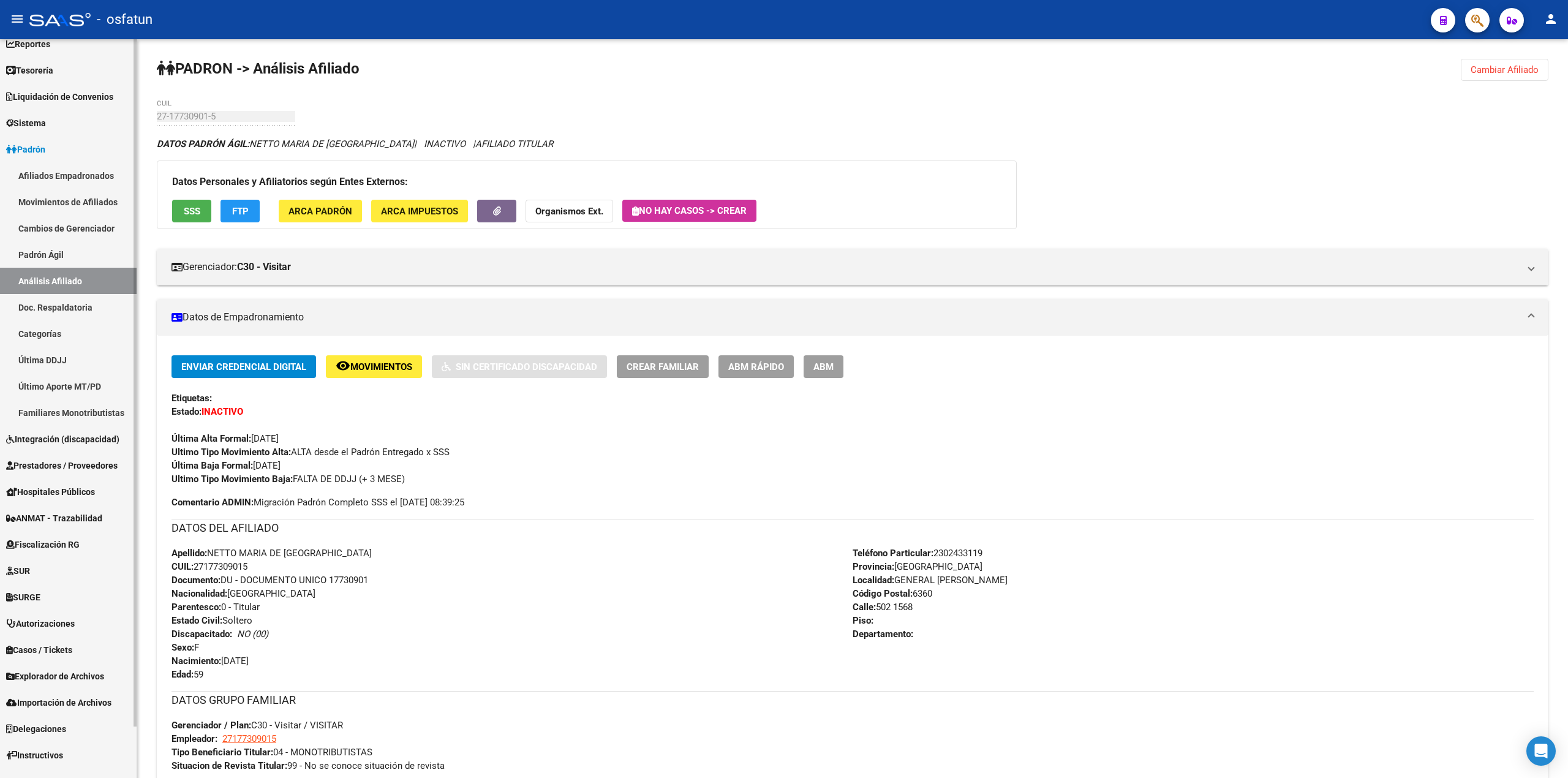
scroll to position [56, 0]
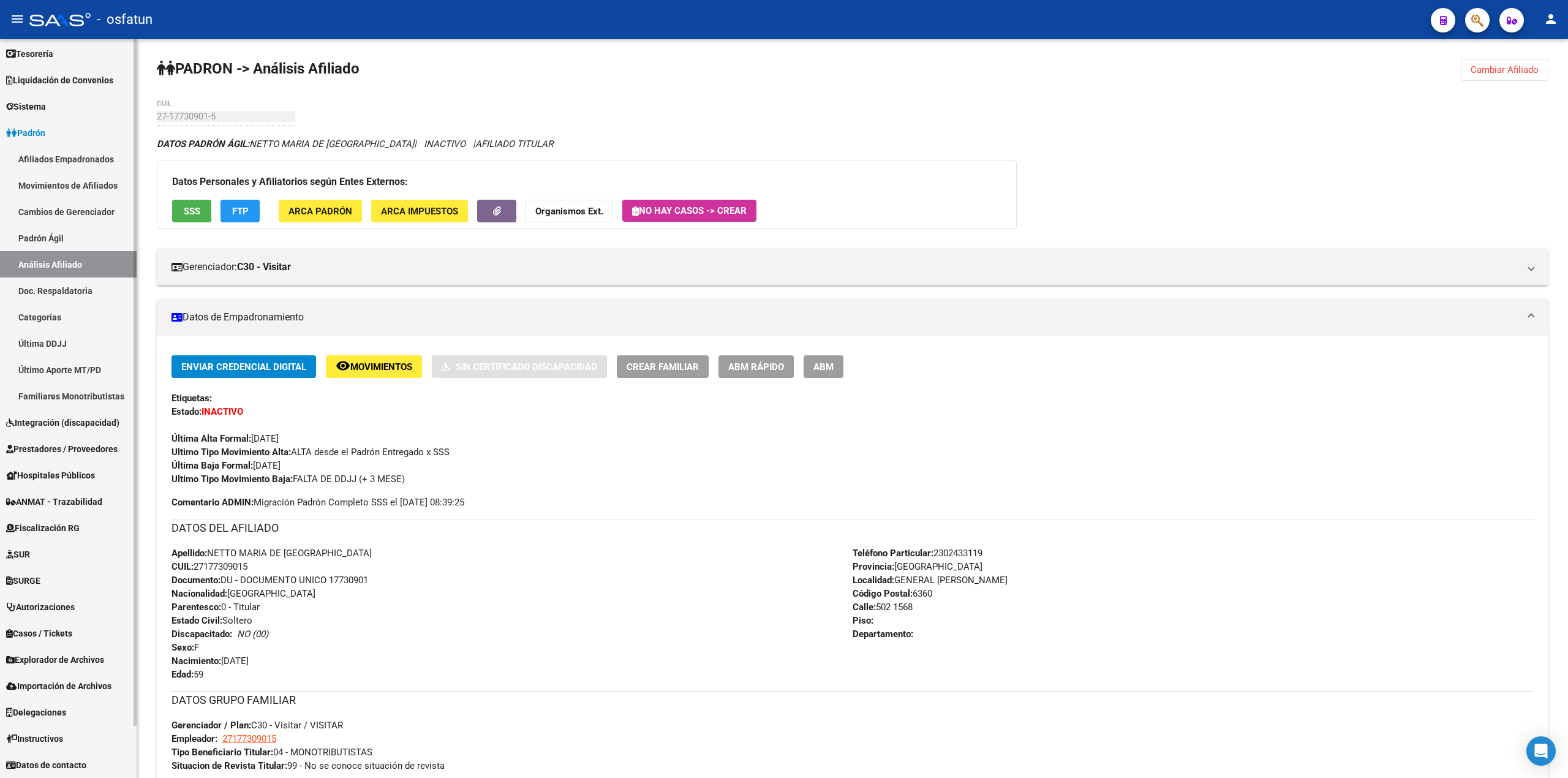
click at [36, 680] on span "Importación de Archivos" at bounding box center [58, 687] width 105 height 13
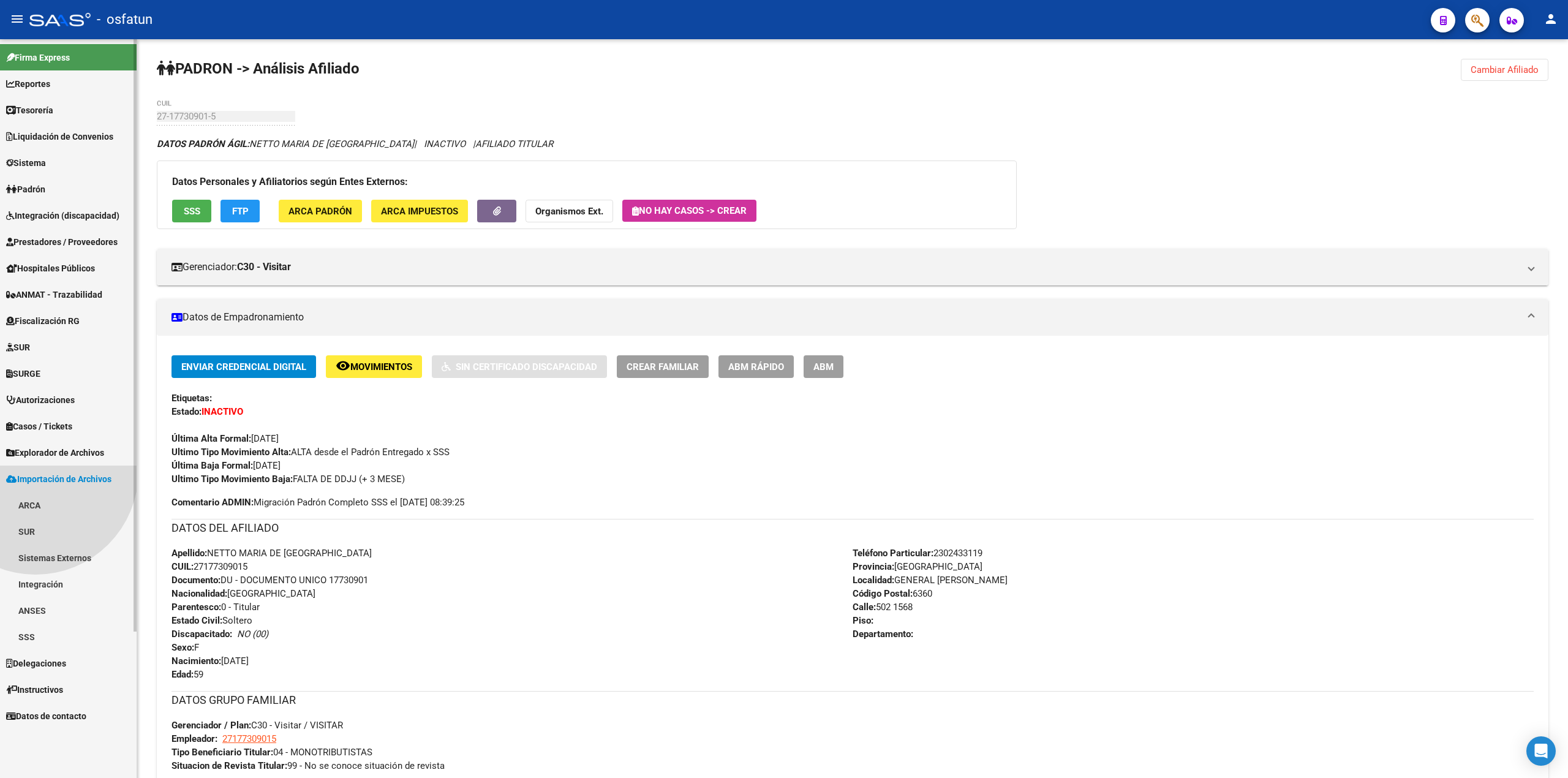
scroll to position [0, 0]
click at [30, 633] on link "SSS" at bounding box center [68, 637] width 136 height 26
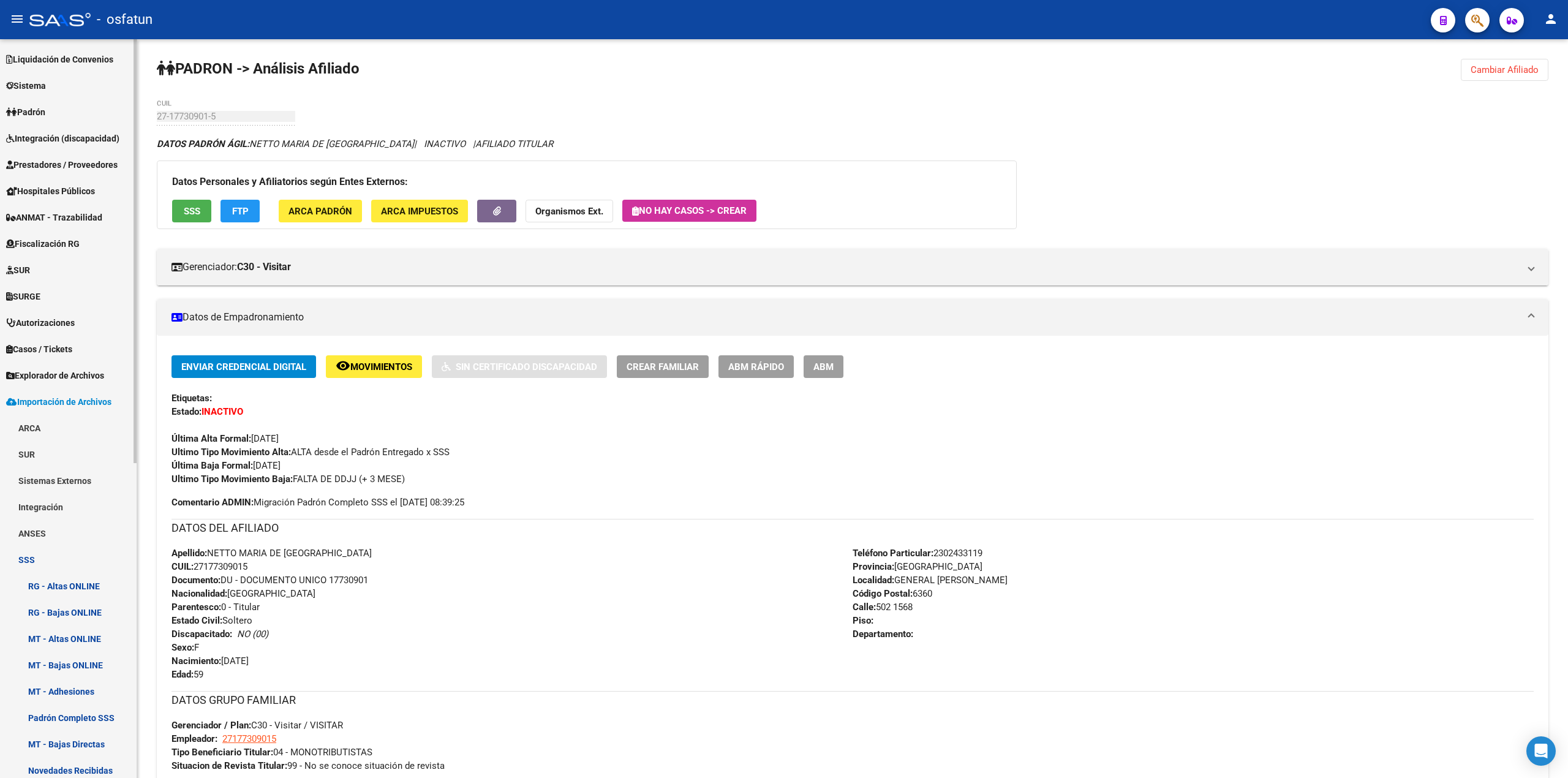
scroll to position [245, 0]
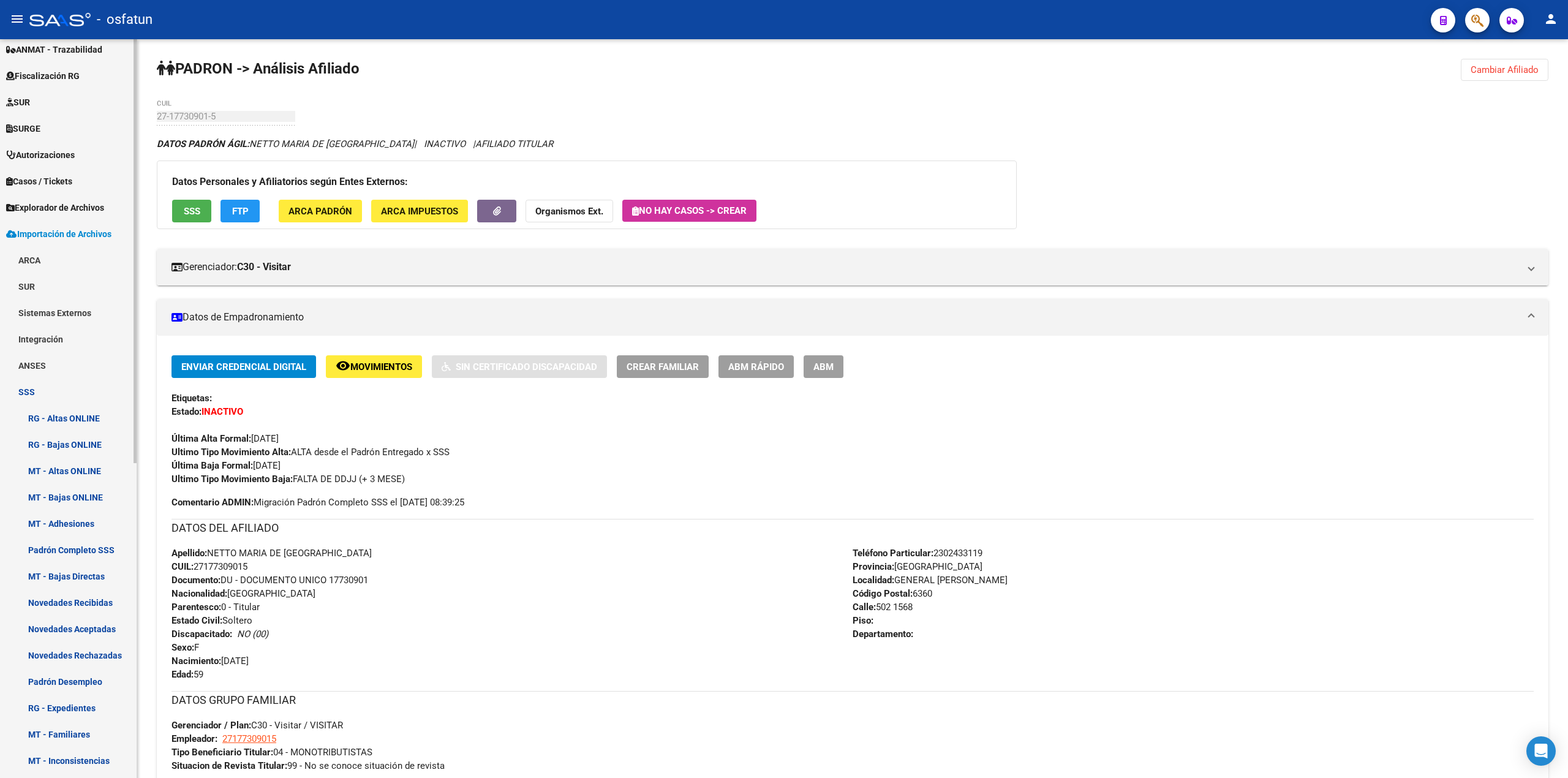
click at [68, 675] on link "Padrón Desempleo" at bounding box center [68, 681] width 136 height 26
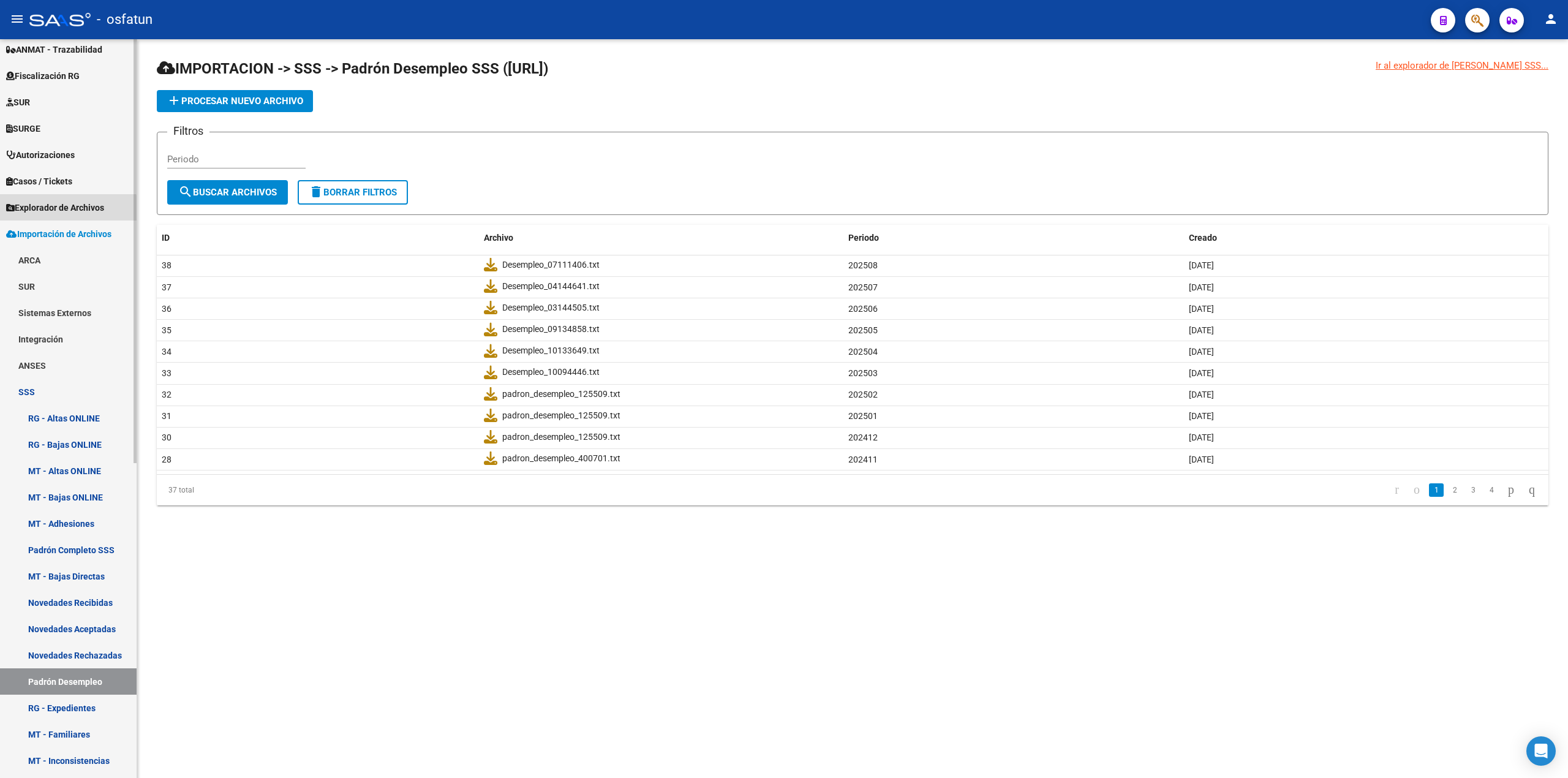
click at [64, 212] on span "Explorador de Archivos" at bounding box center [55, 208] width 98 height 13
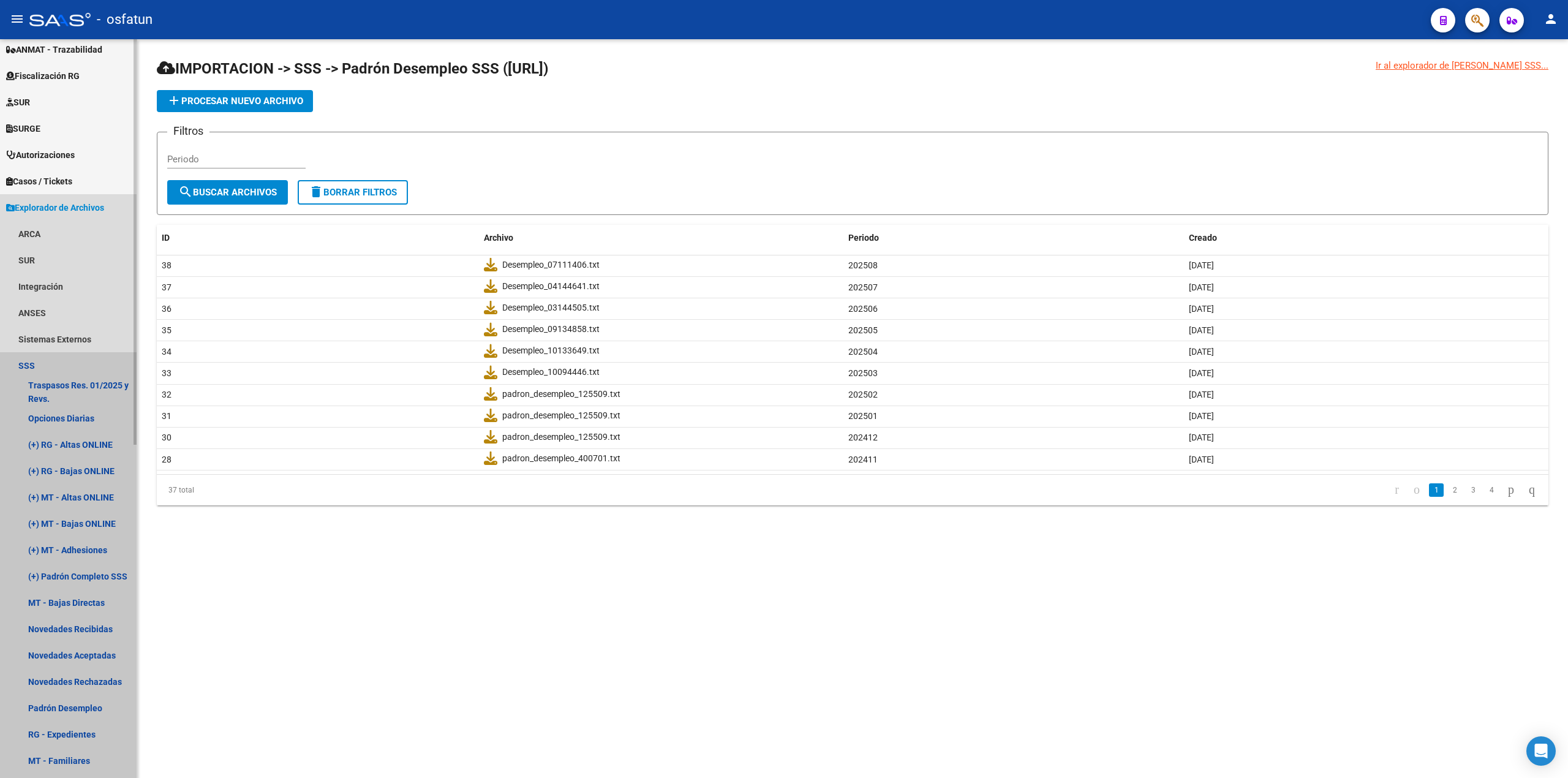
click at [30, 361] on link "SSS" at bounding box center [68, 365] width 136 height 26
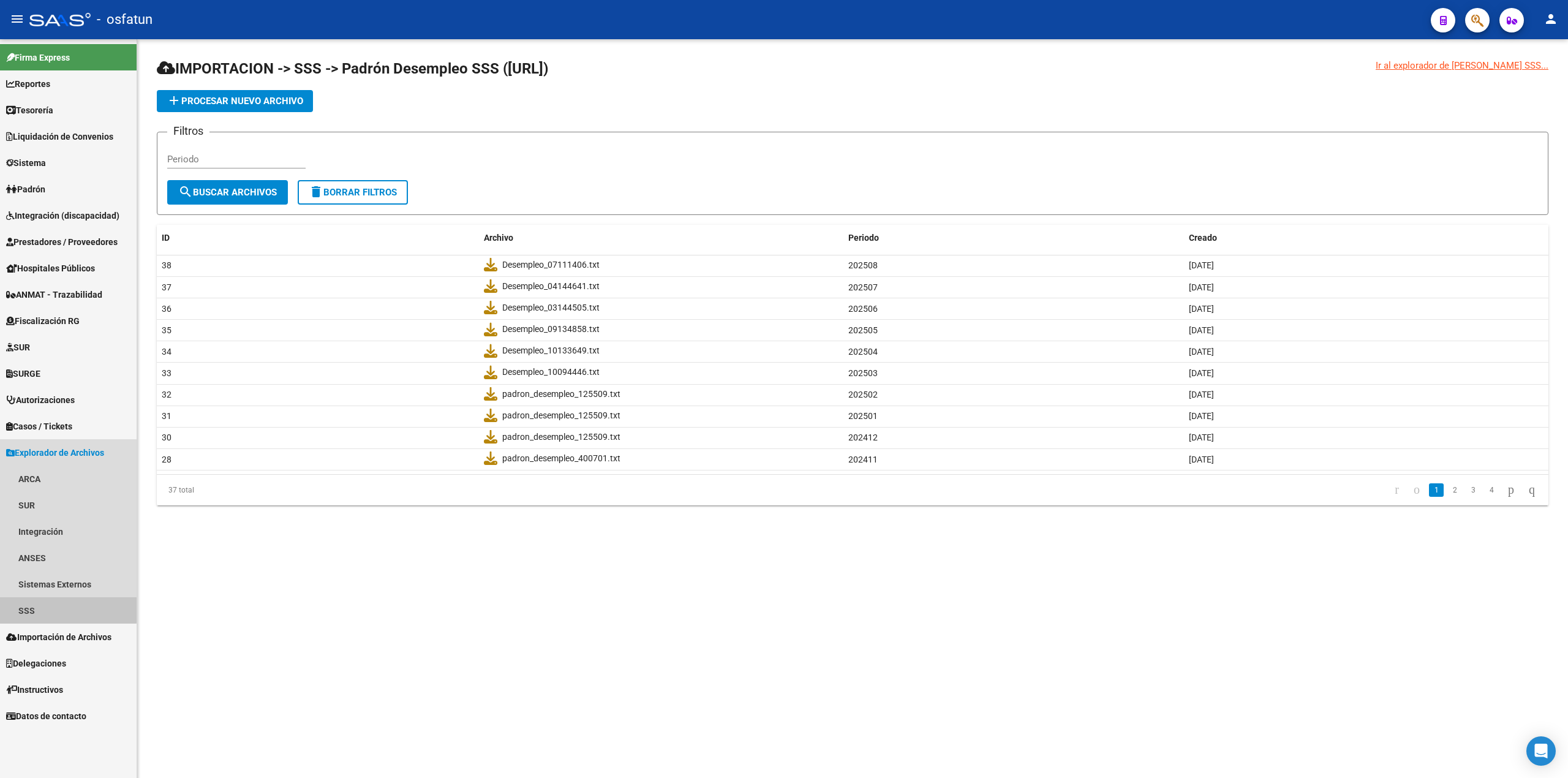
click at [21, 605] on link "SSS" at bounding box center [68, 610] width 136 height 26
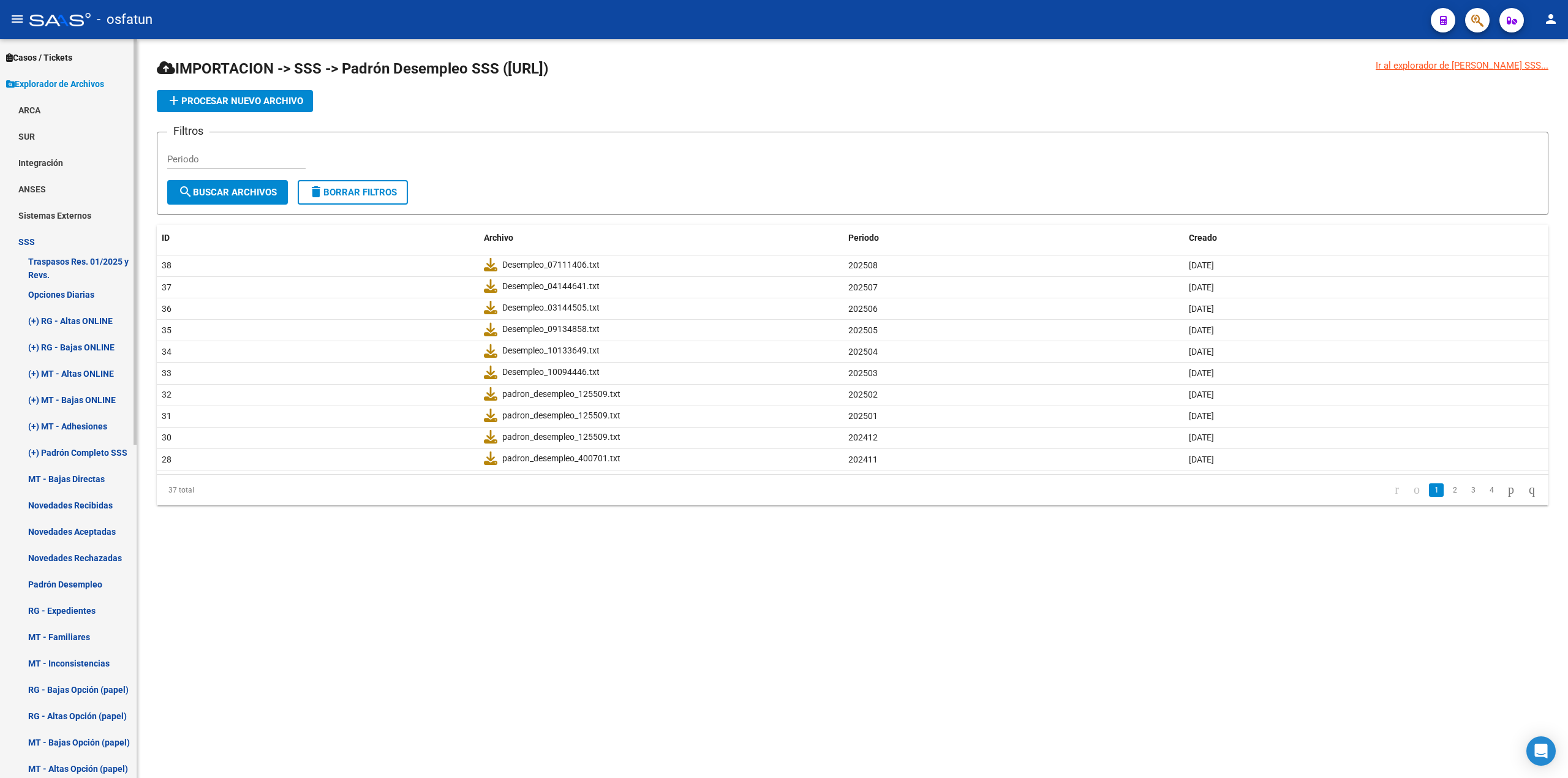
scroll to position [408, 0]
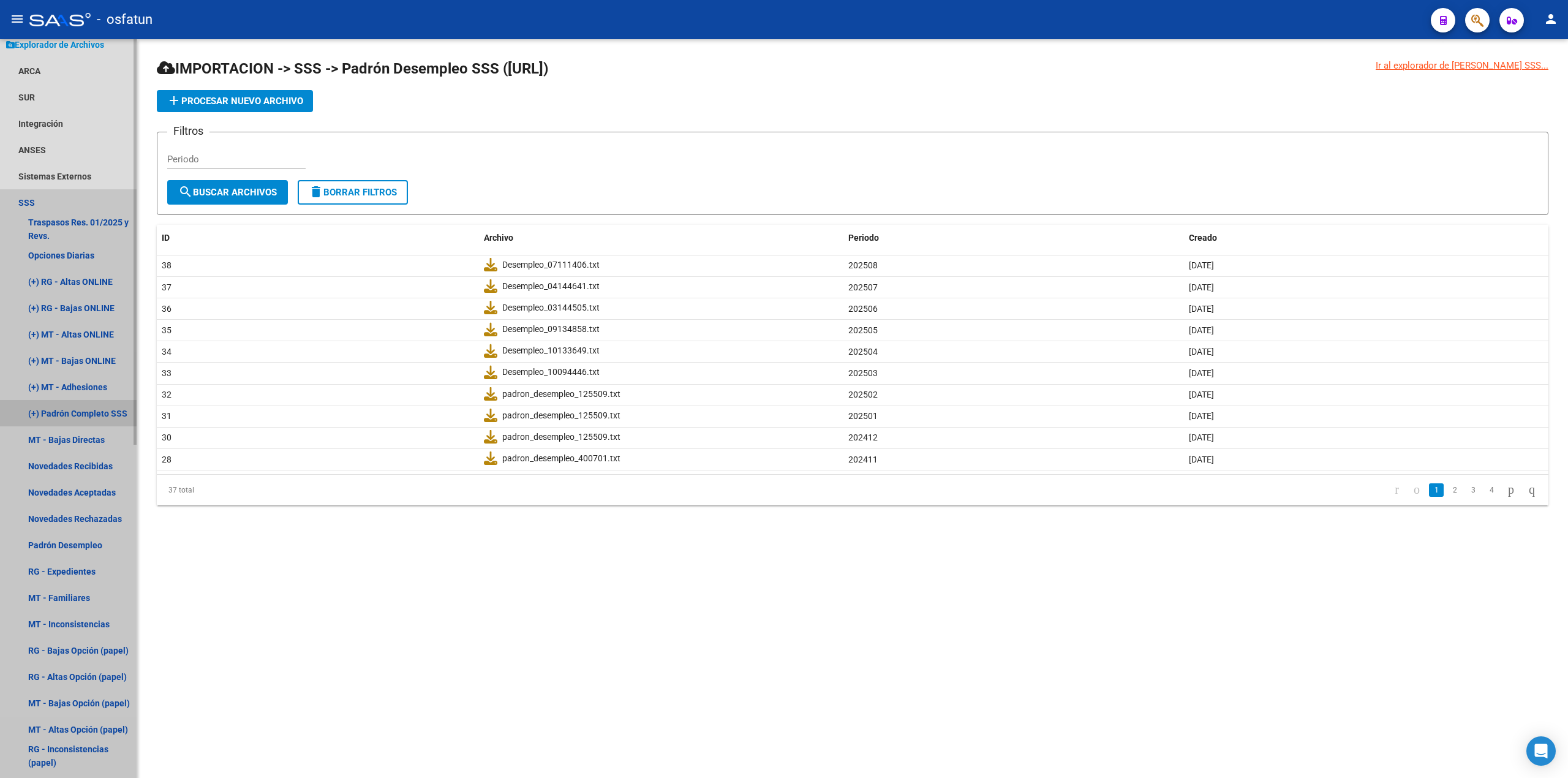
click at [59, 409] on link "(+) Padrón Completo SSS" at bounding box center [68, 413] width 136 height 26
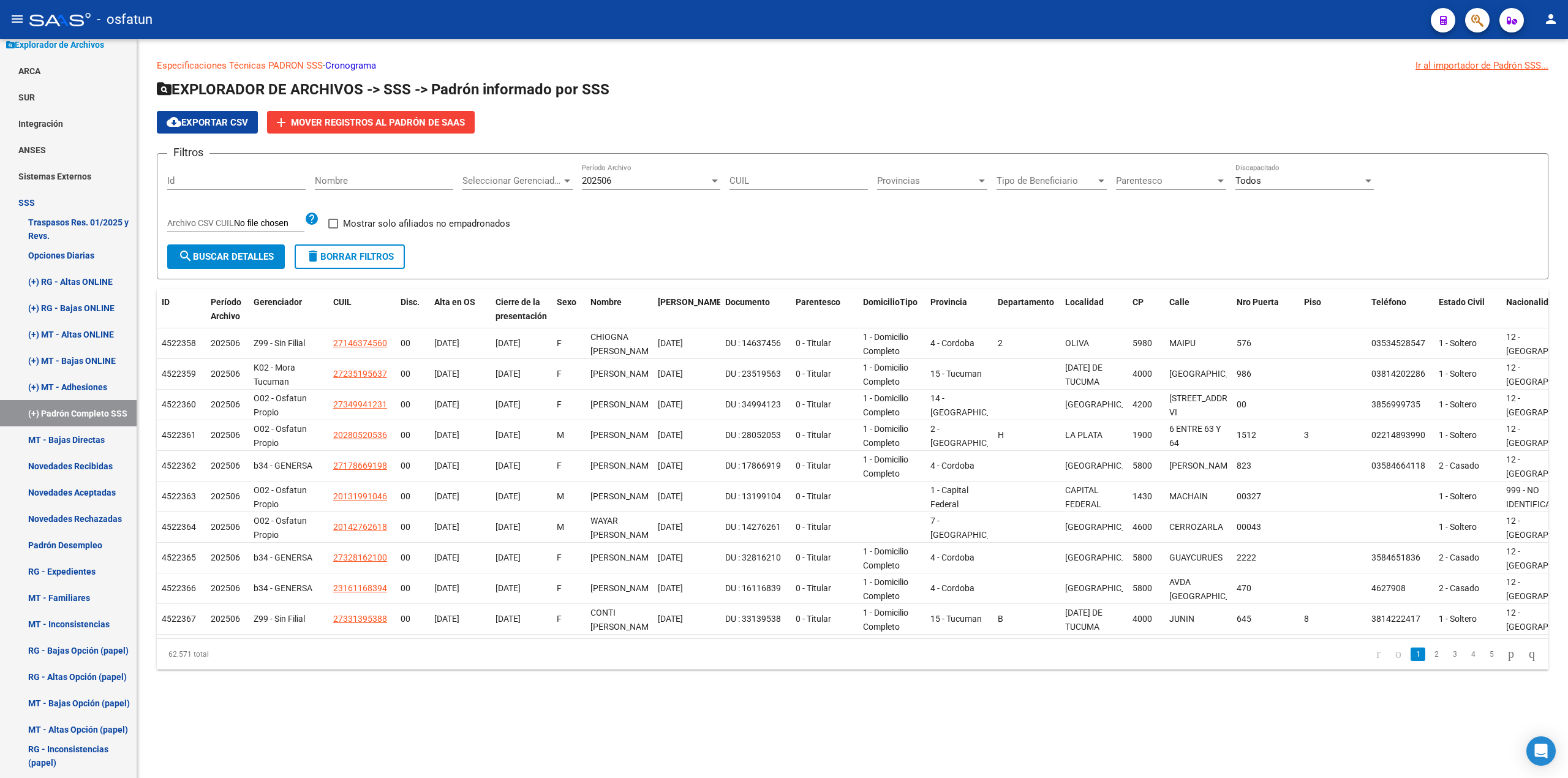
click at [574, 181] on app-drop-down-list "Seleccionar Gerenciador Seleccionar Gerenciador" at bounding box center [522, 183] width 120 height 38
click at [564, 180] on div at bounding box center [567, 181] width 11 height 10
click at [503, 261] on span "236 - O S D E P Y M" at bounding box center [502, 263] width 79 height 11
click at [232, 256] on span "search Buscar Detalles" at bounding box center [226, 257] width 95 height 11
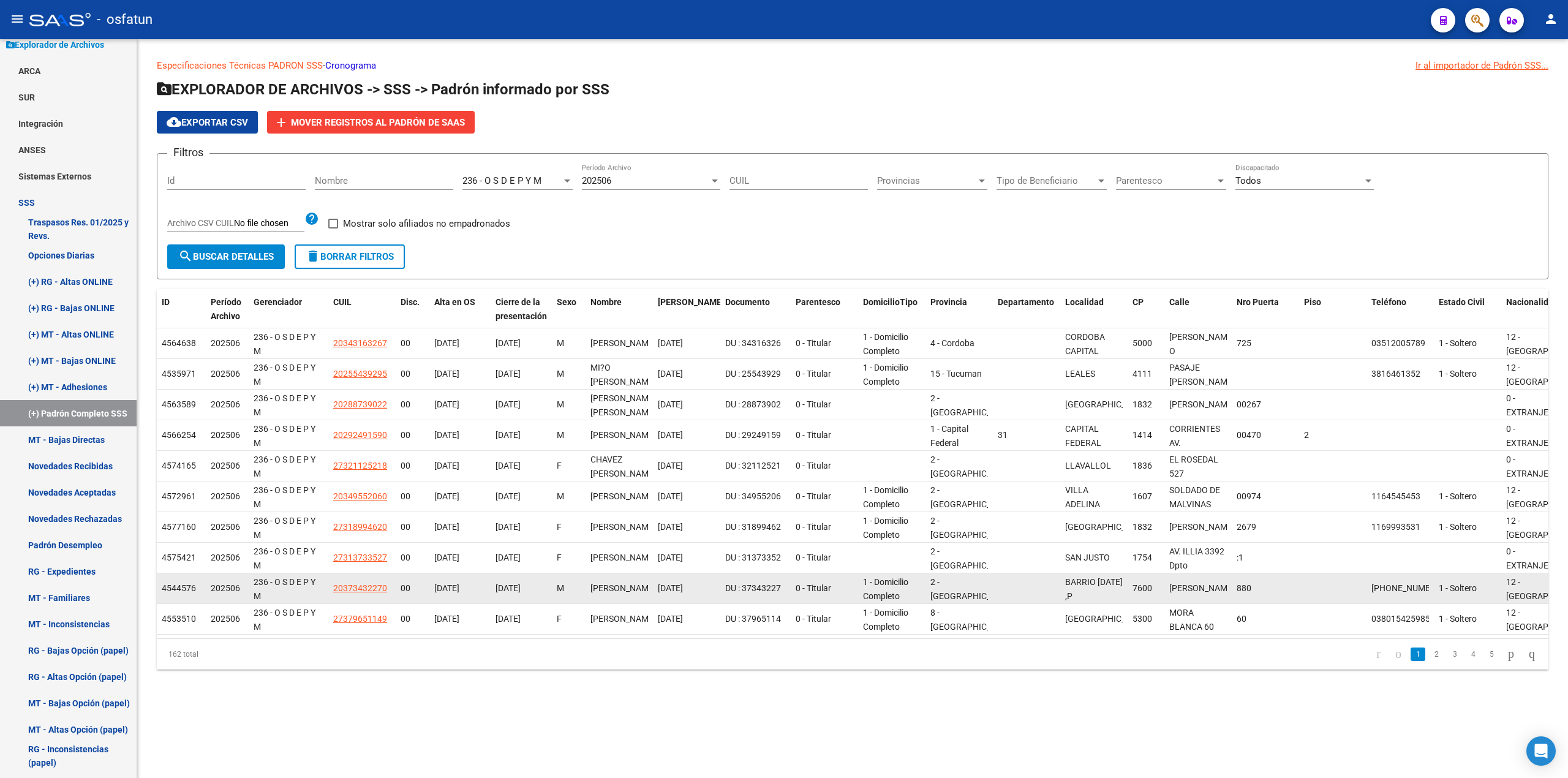
scroll to position [1, 0]
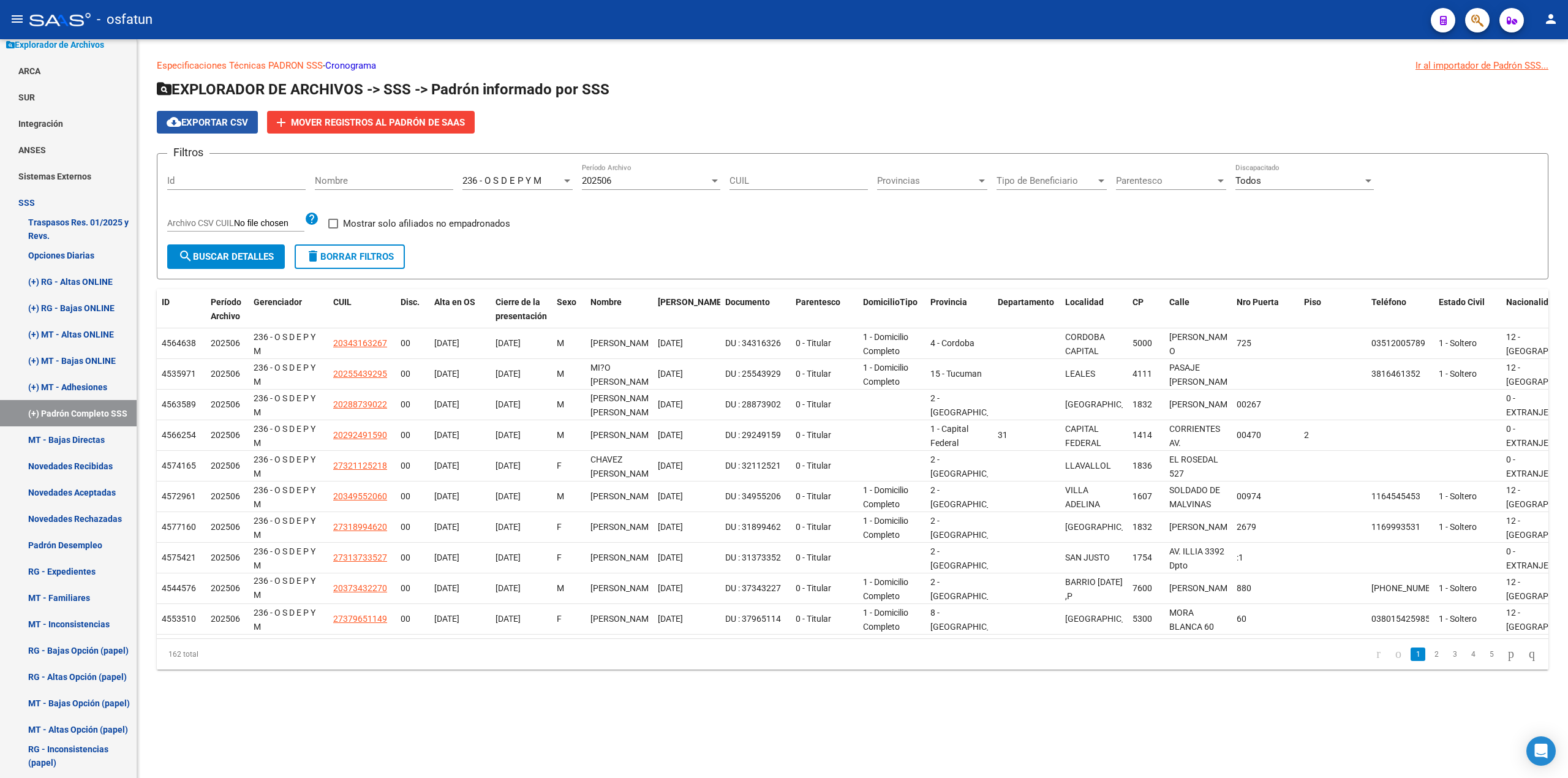
click at [184, 125] on span "cloud_download Exportar CSV" at bounding box center [207, 122] width 81 height 11
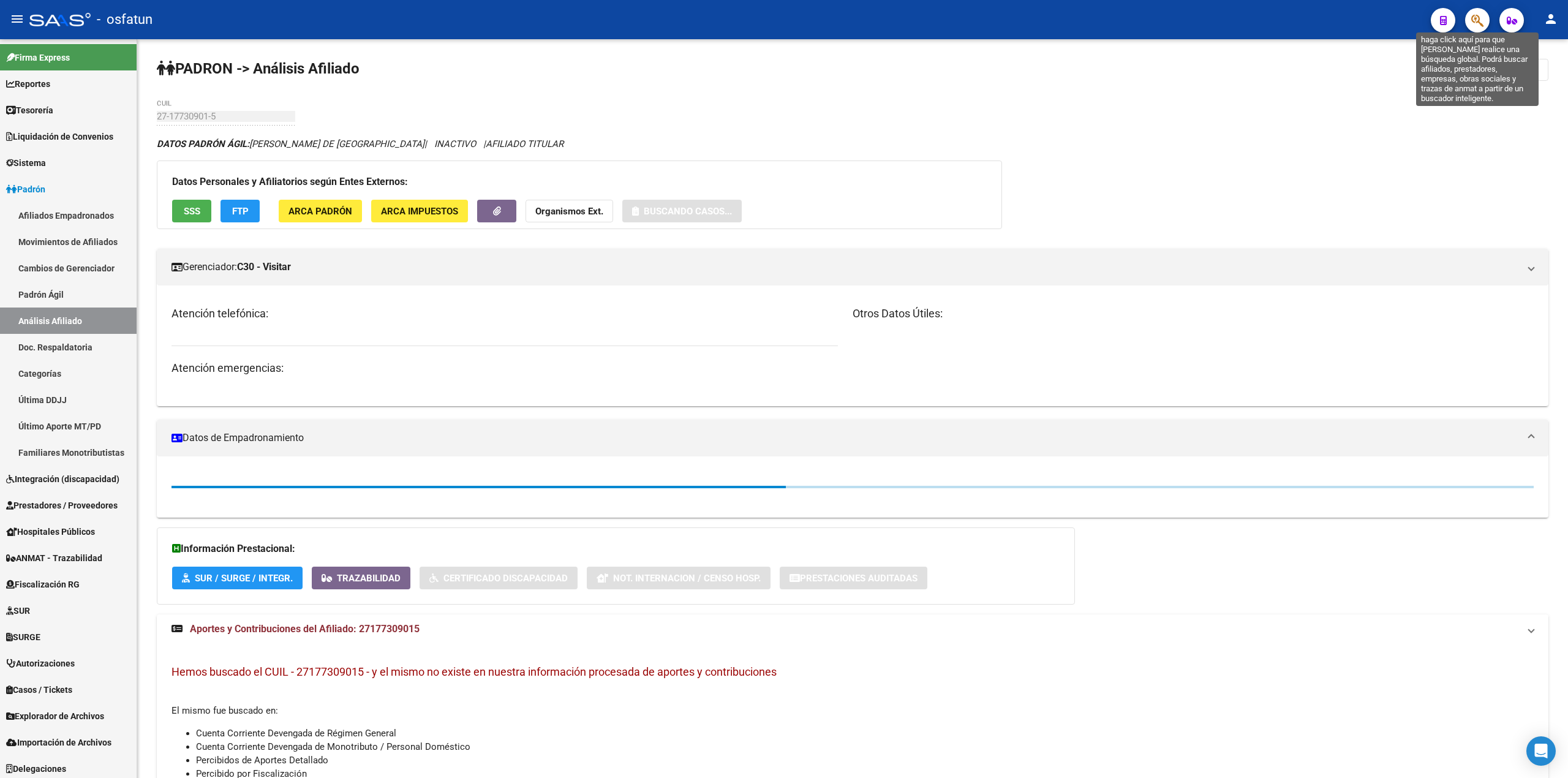
click at [1479, 13] on icon "button" at bounding box center [1477, 20] width 12 height 14
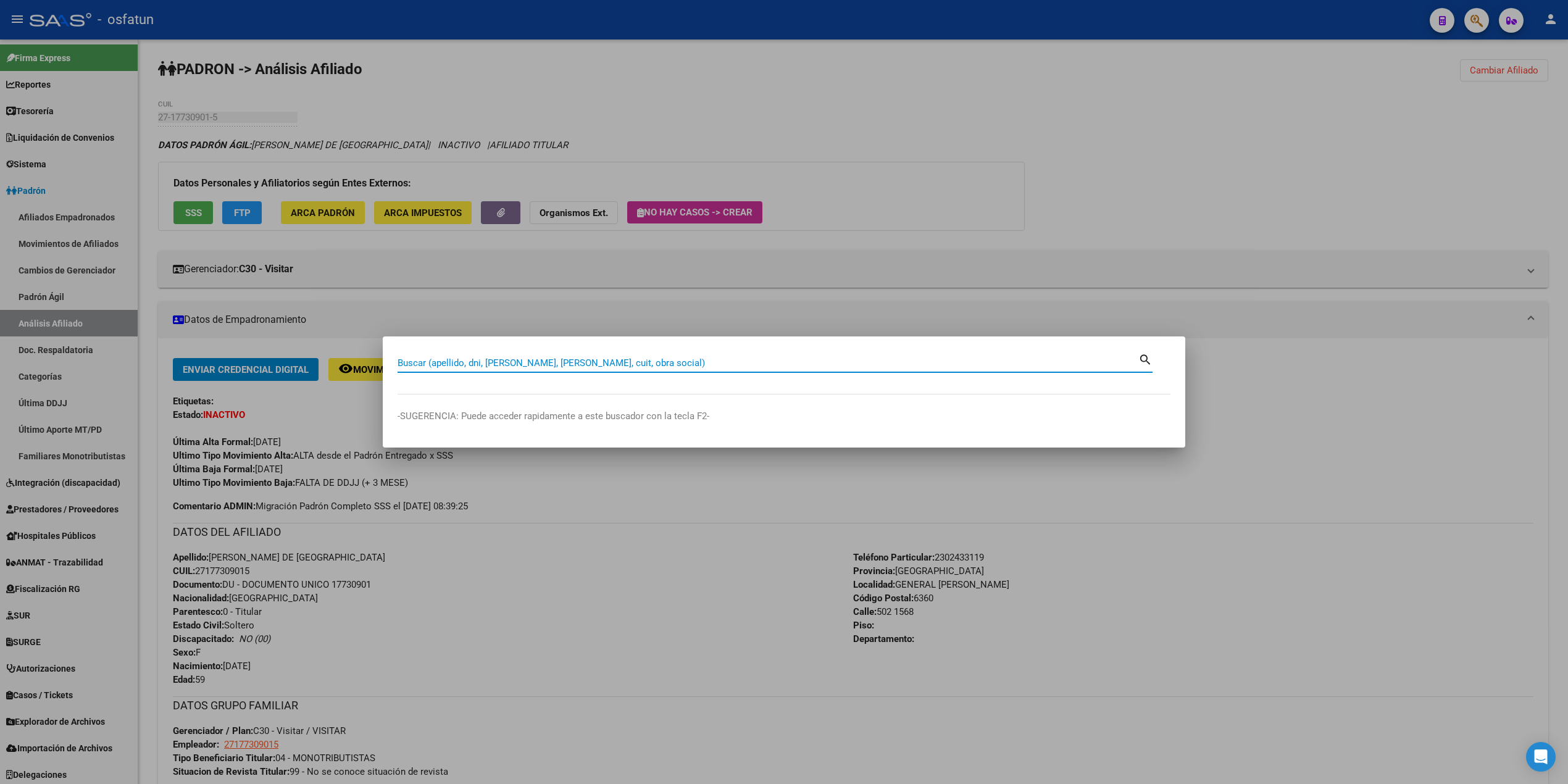
paste input "27815536"
type input "27815536"
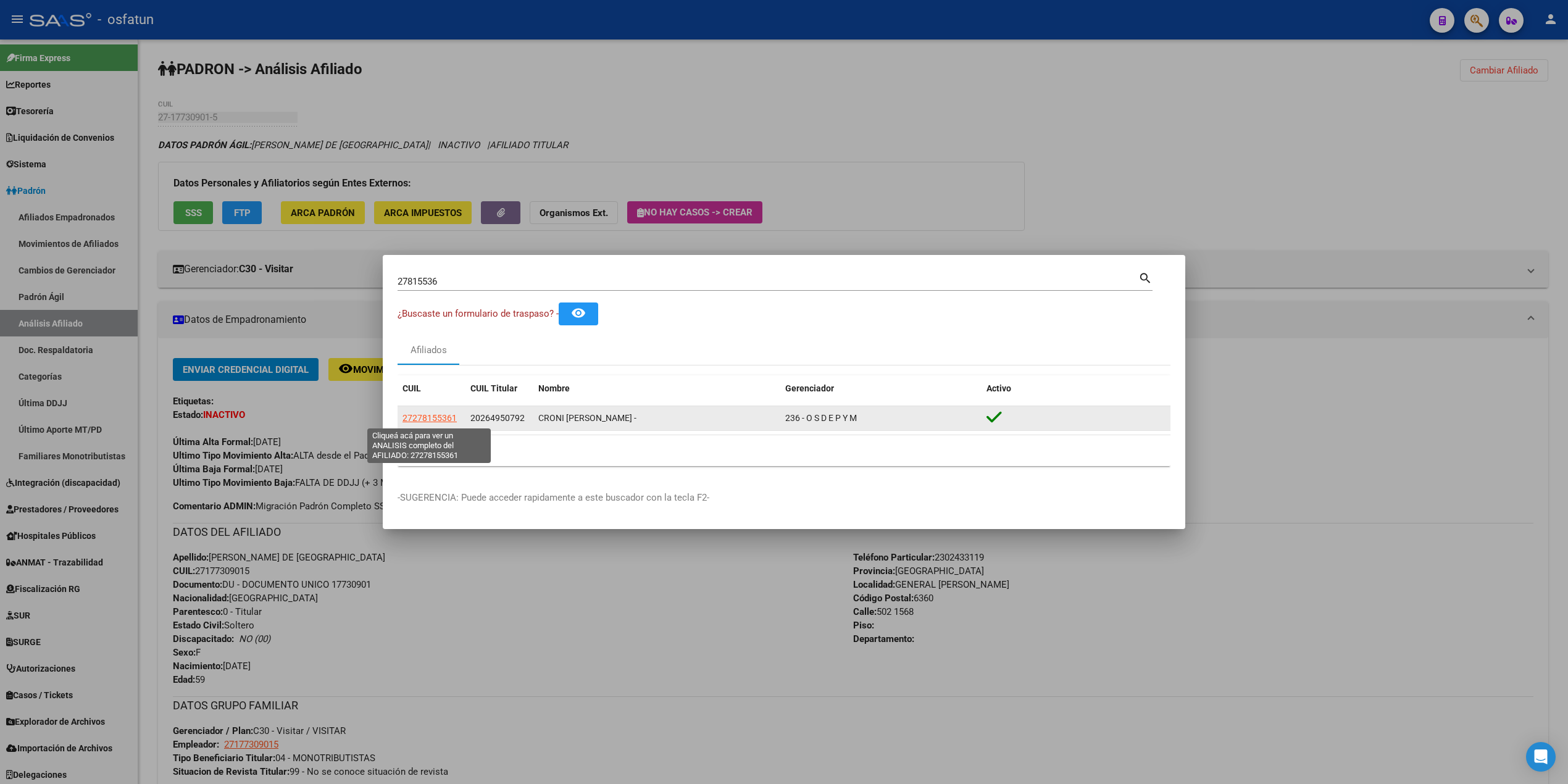
click at [428, 416] on span "27278155361" at bounding box center [430, 418] width 54 height 10
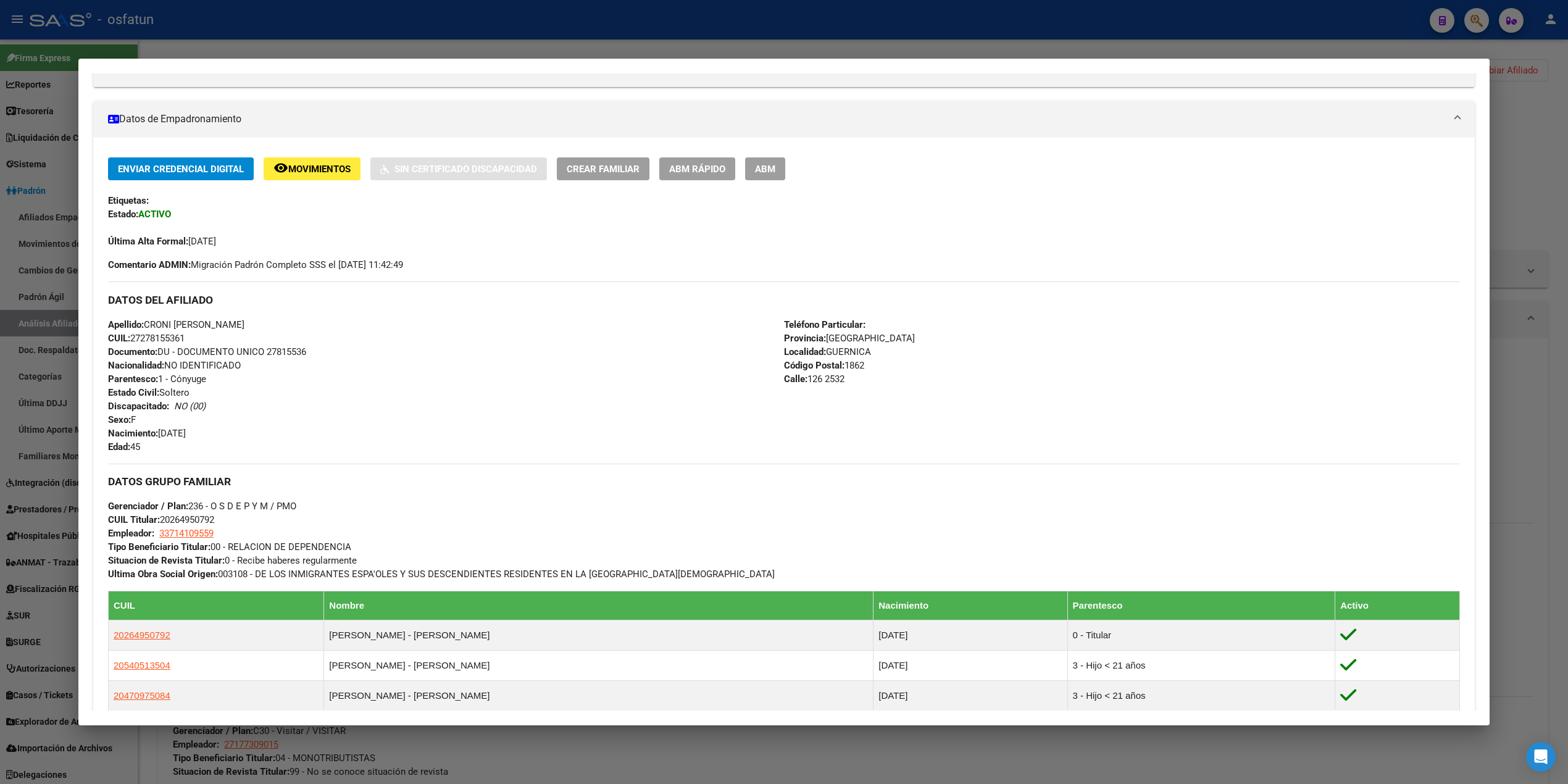
scroll to position [186, 0]
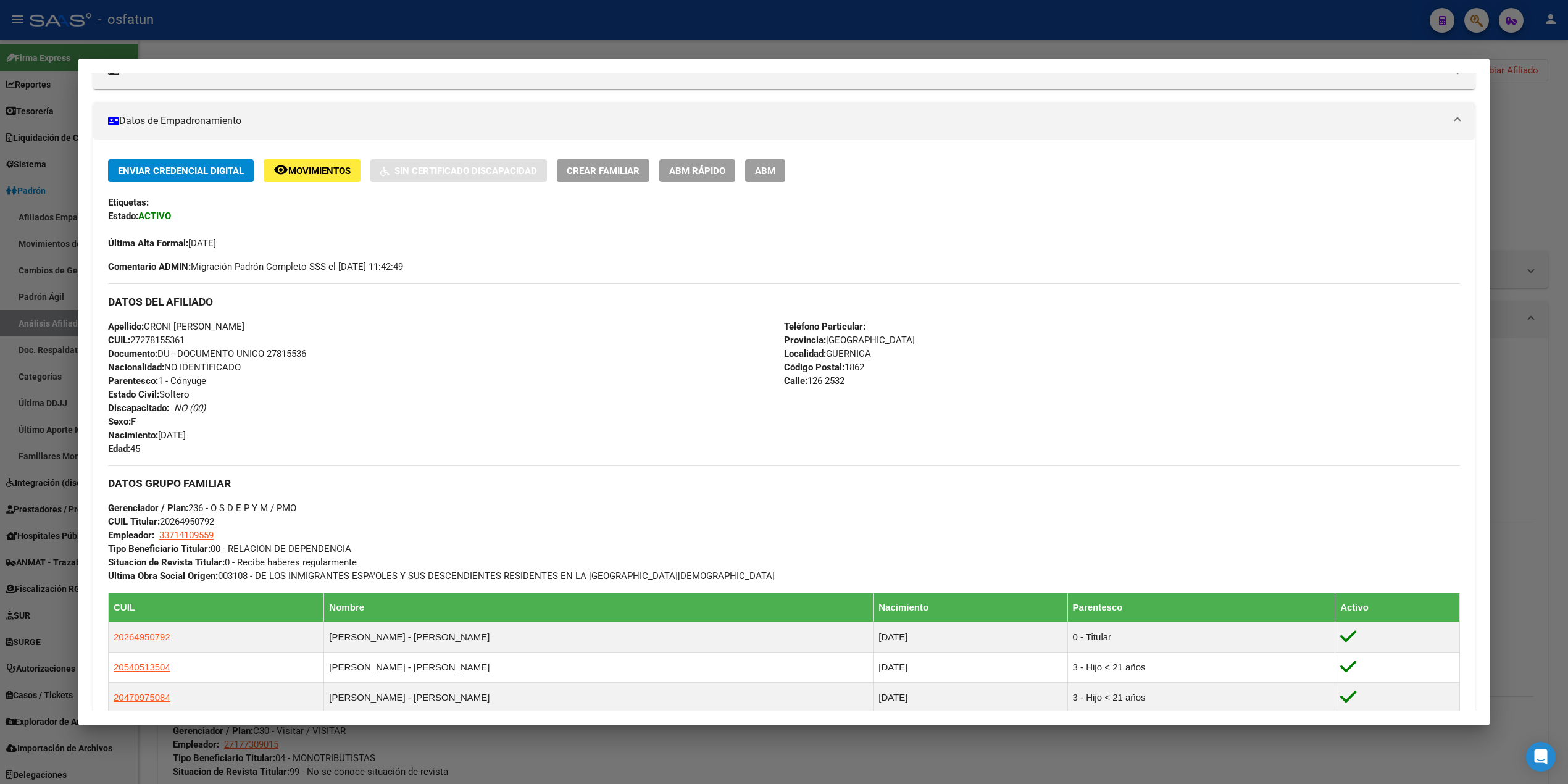
drag, startPoint x: 141, startPoint y: 327, endPoint x: 258, endPoint y: 327, distance: 117.0
click at [258, 327] on div "Apellido: CRONI PAMELA ELIZABETH CUIL: 27278155361 Documento: DU - DOCUMENTO UN…" at bounding box center [446, 387] width 676 height 136
copy span "CRONI PAMELA ELIZABETH"
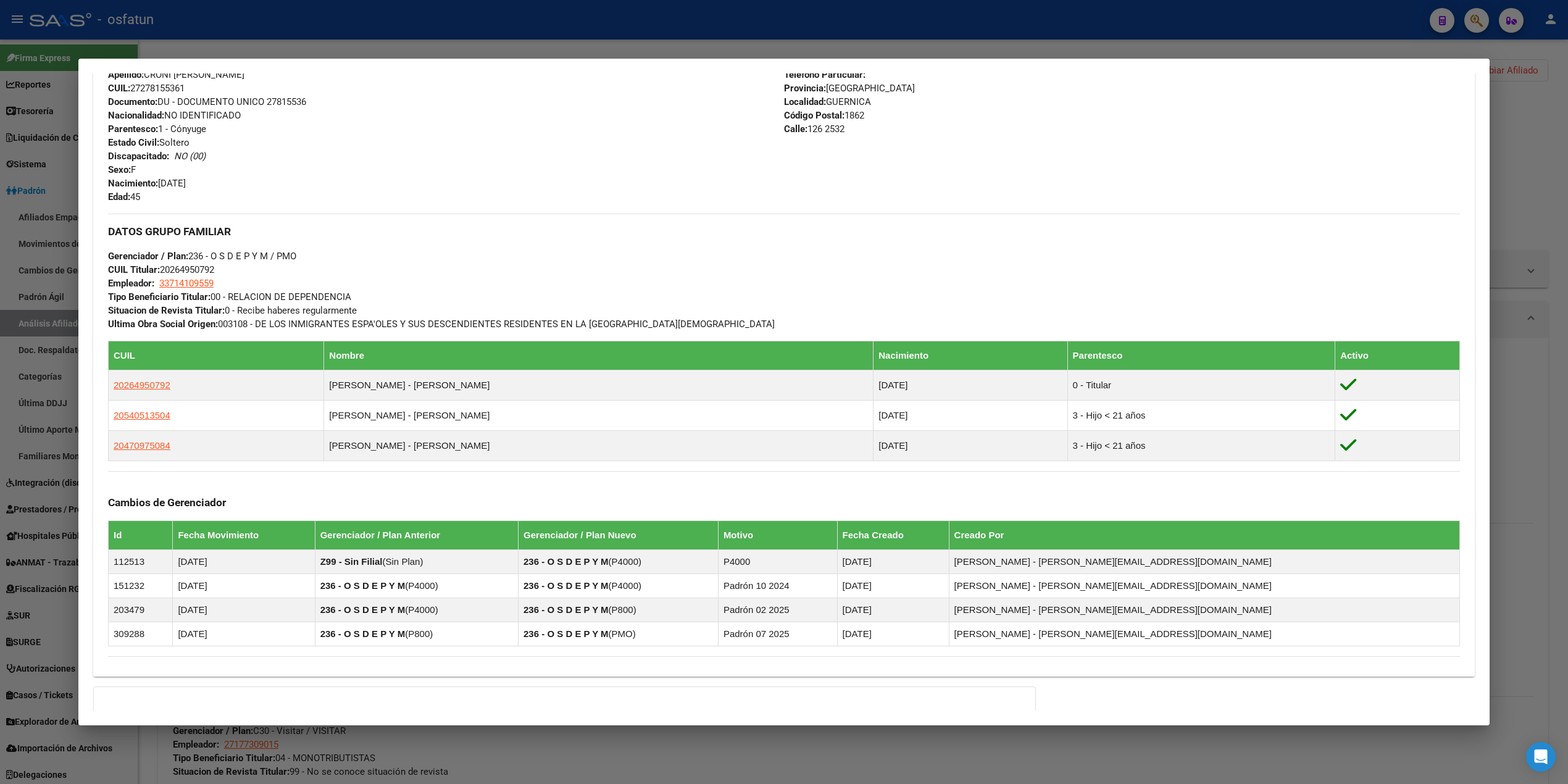
scroll to position [598, 0]
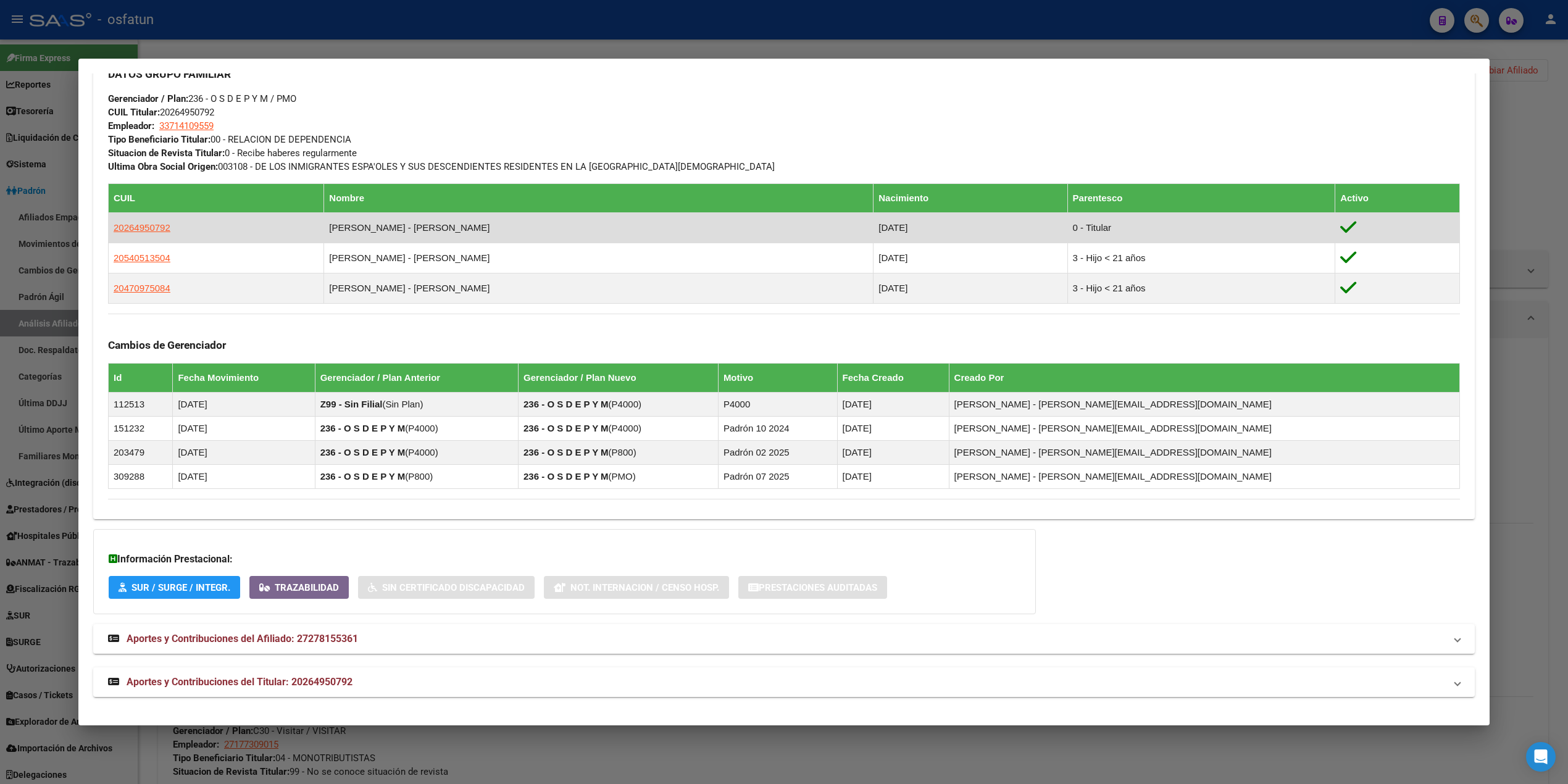
drag, startPoint x: 166, startPoint y: 225, endPoint x: 106, endPoint y: 225, distance: 60.0
click at [109, 225] on td "20264950792" at bounding box center [217, 227] width 215 height 30
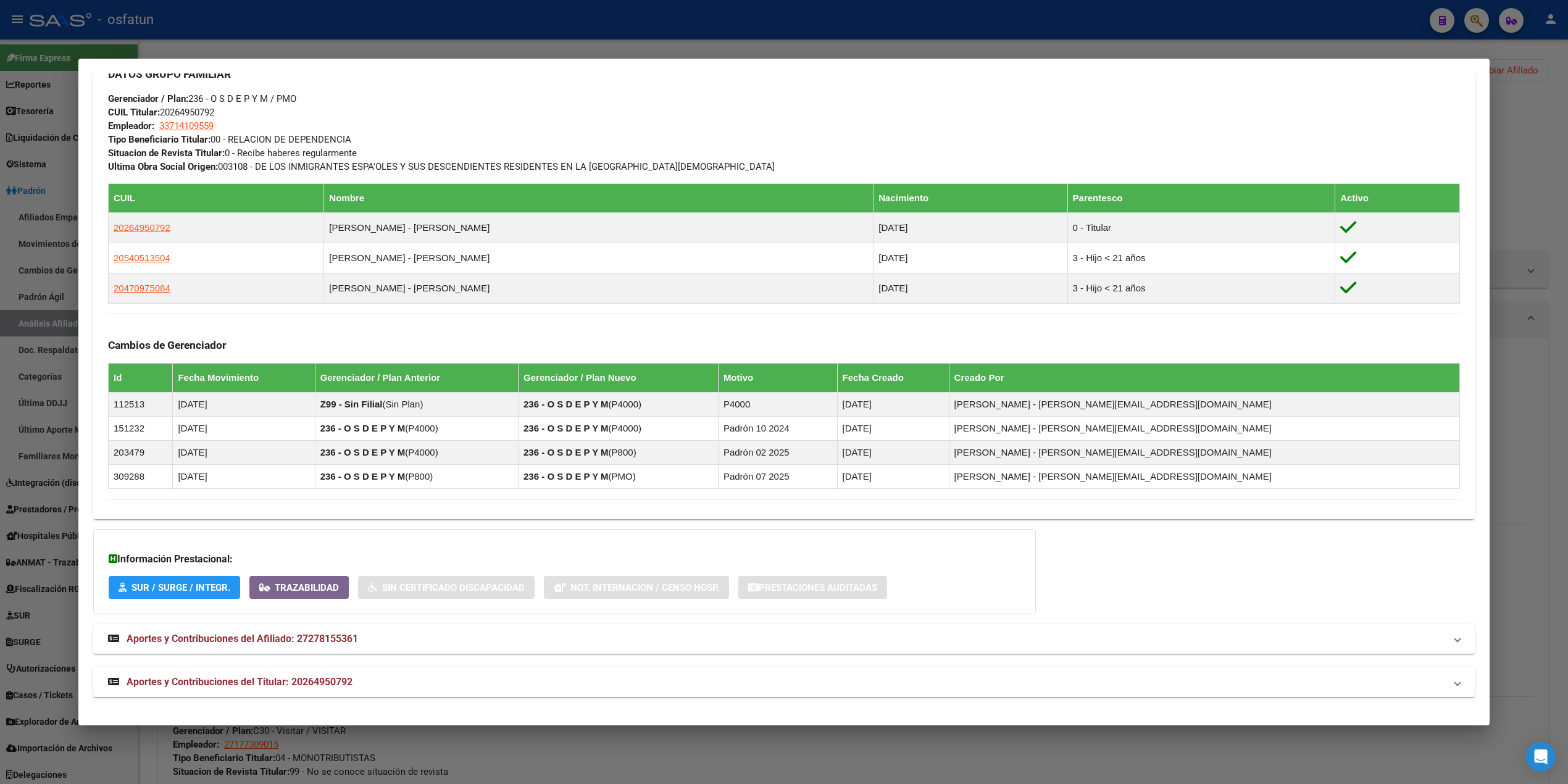
copy span "20264950792"
click at [1235, 39] on div at bounding box center [784, 392] width 1568 height 784
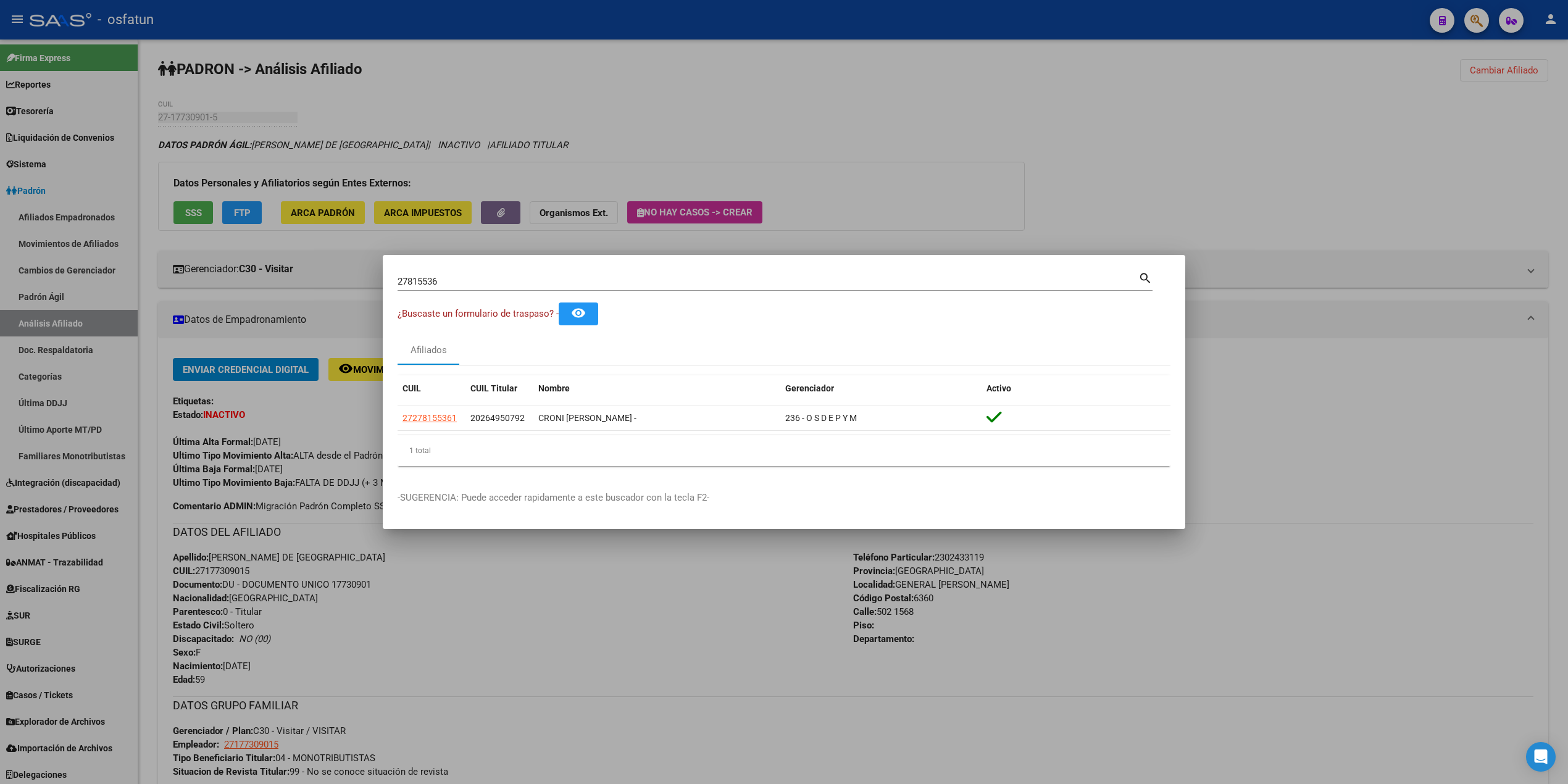
click at [1465, 18] on div at bounding box center [784, 392] width 1568 height 784
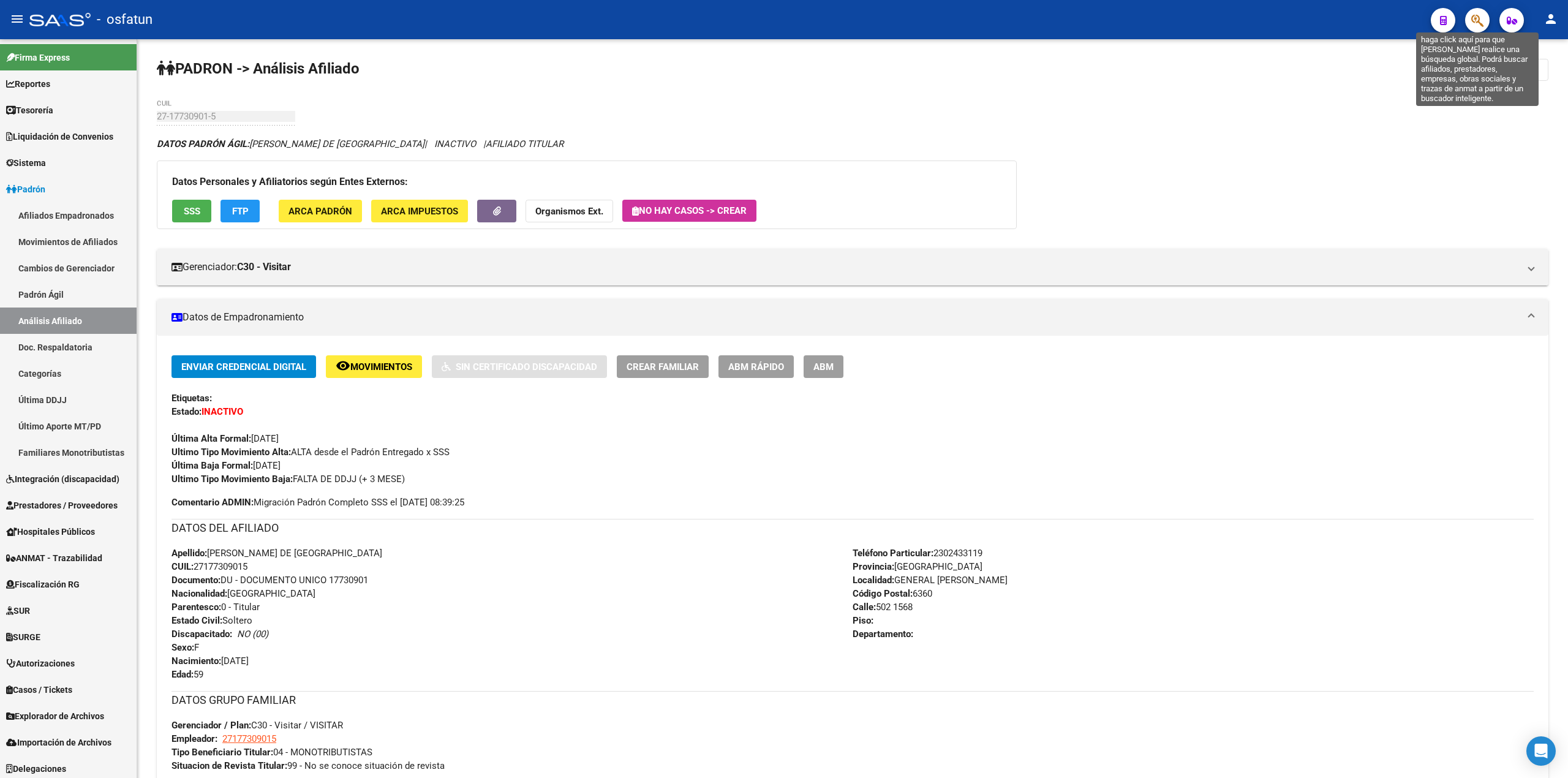
click at [1483, 23] on icon "button" at bounding box center [1477, 20] width 12 height 14
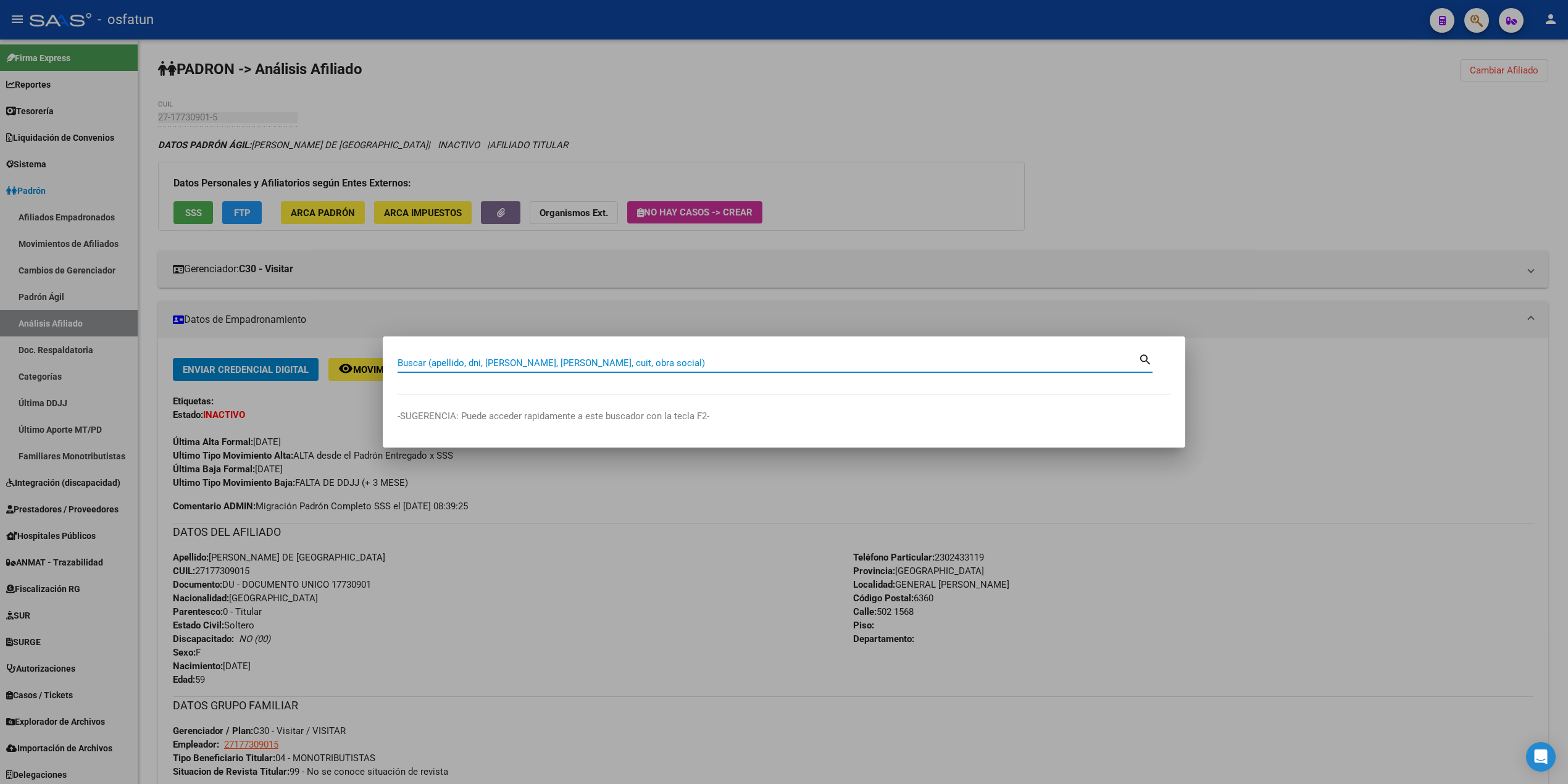
paste input "20592469775"
type input "20592469775"
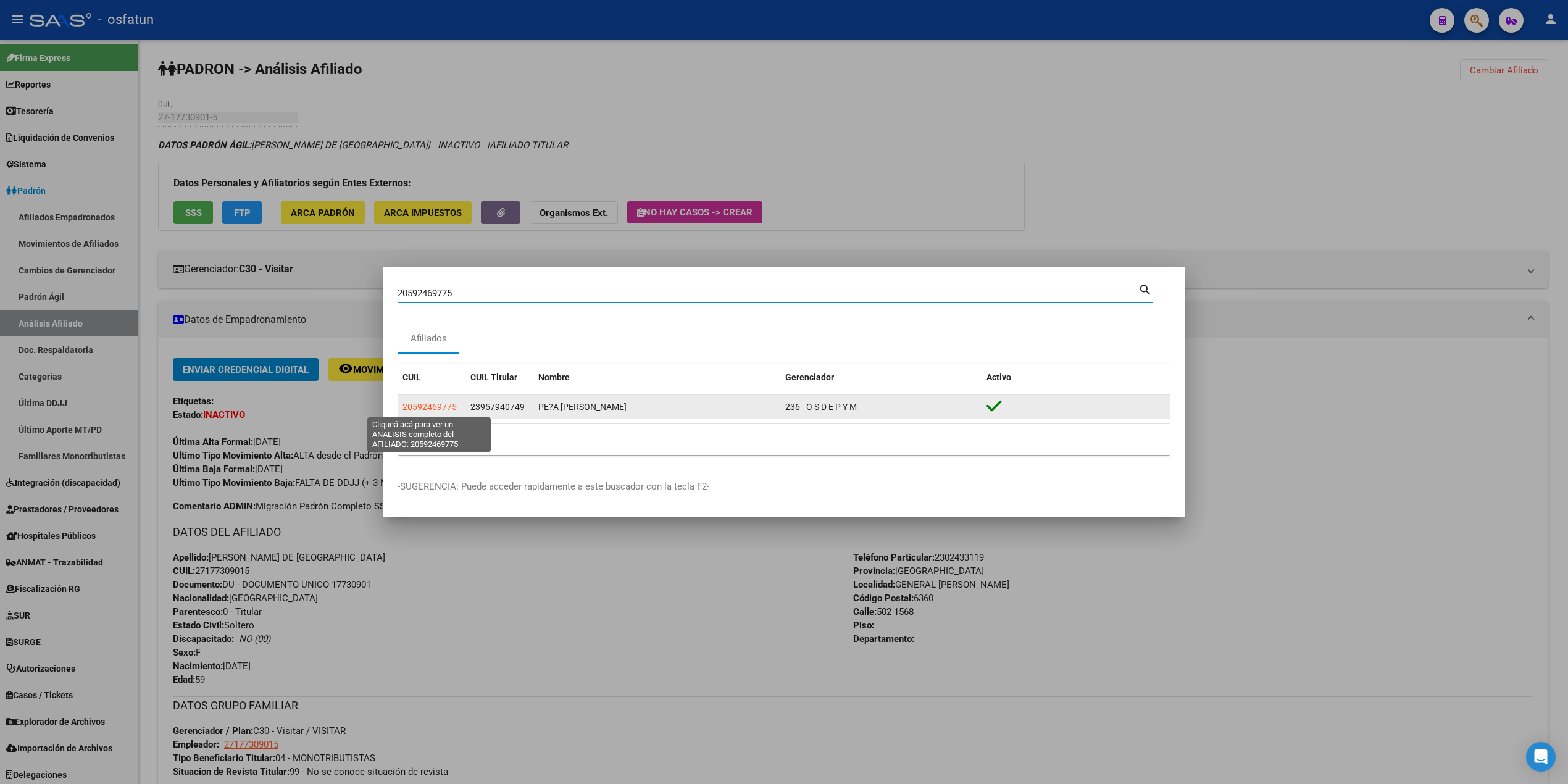
click at [443, 411] on span "20592469775" at bounding box center [430, 407] width 54 height 10
type textarea "20592469775"
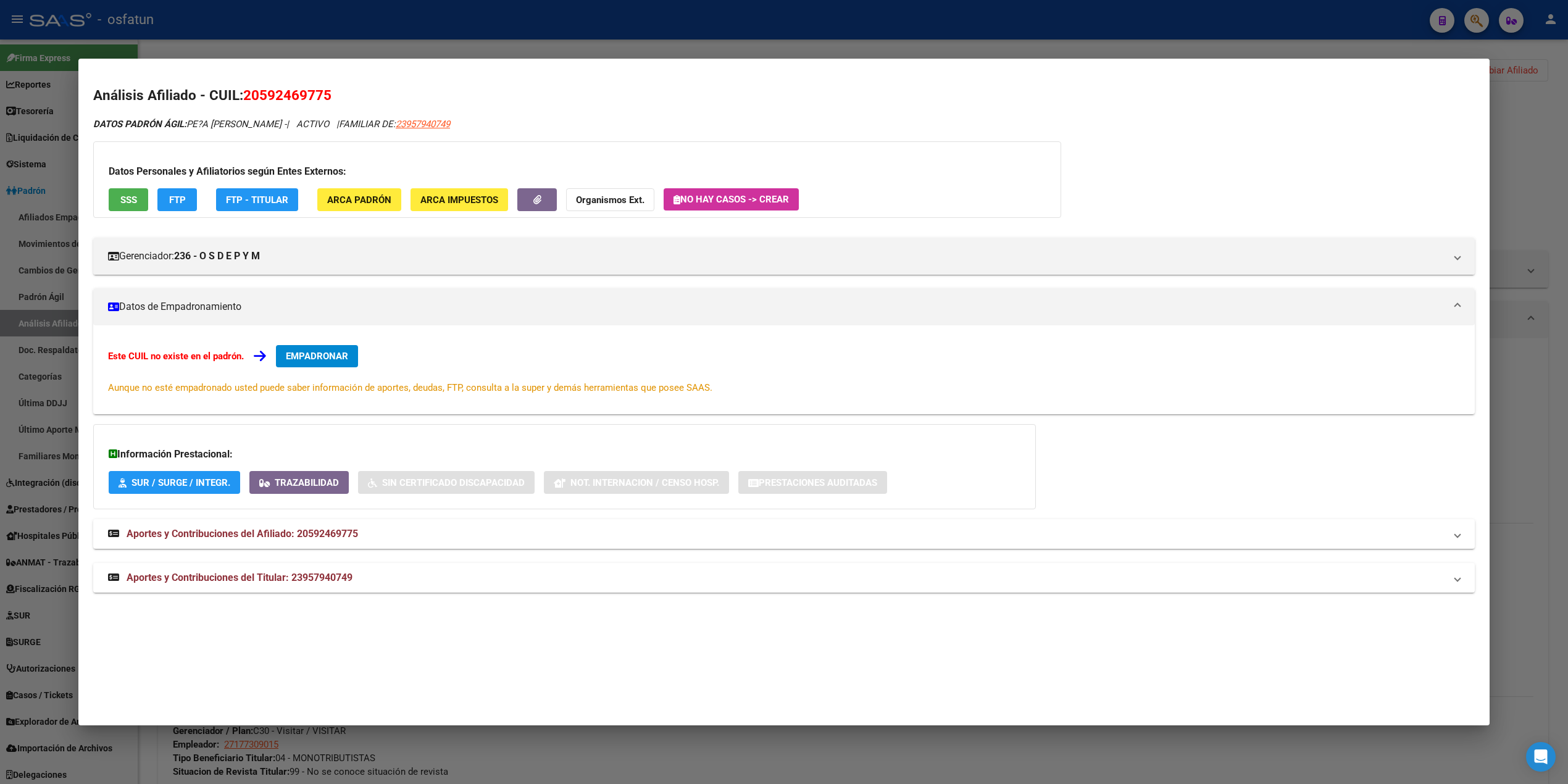
click at [1136, 43] on div at bounding box center [784, 392] width 1568 height 784
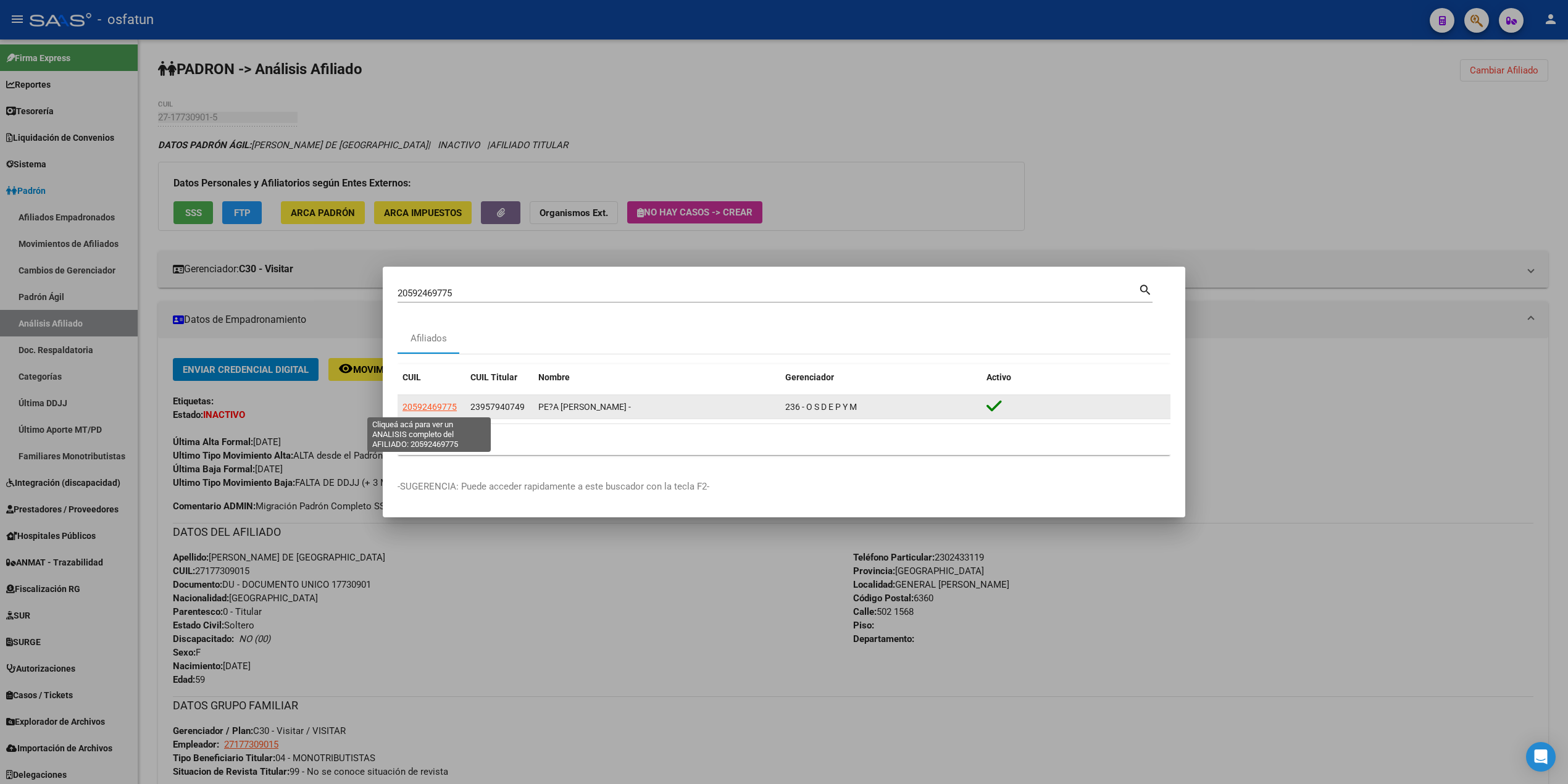
click at [432, 405] on span "20592469775" at bounding box center [430, 407] width 54 height 10
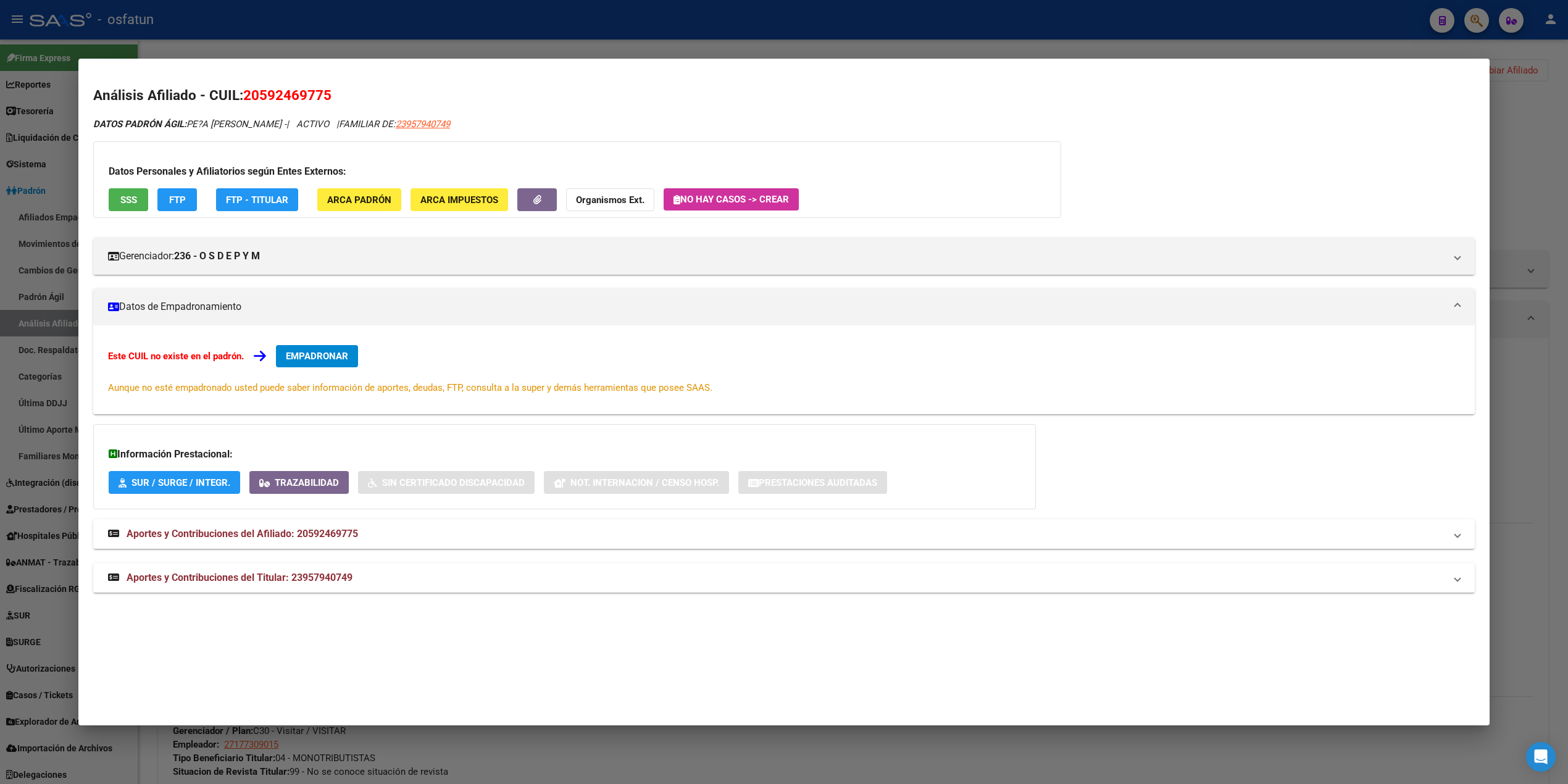
drag, startPoint x: 386, startPoint y: 96, endPoint x: 399, endPoint y: 93, distance: 13.3
click at [386, 96] on h2 "Análisis Afiliado - CUIL: 20592469775" at bounding box center [784, 95] width 1381 height 21
click at [121, 194] on span "SSS" at bounding box center [129, 200] width 17 height 11
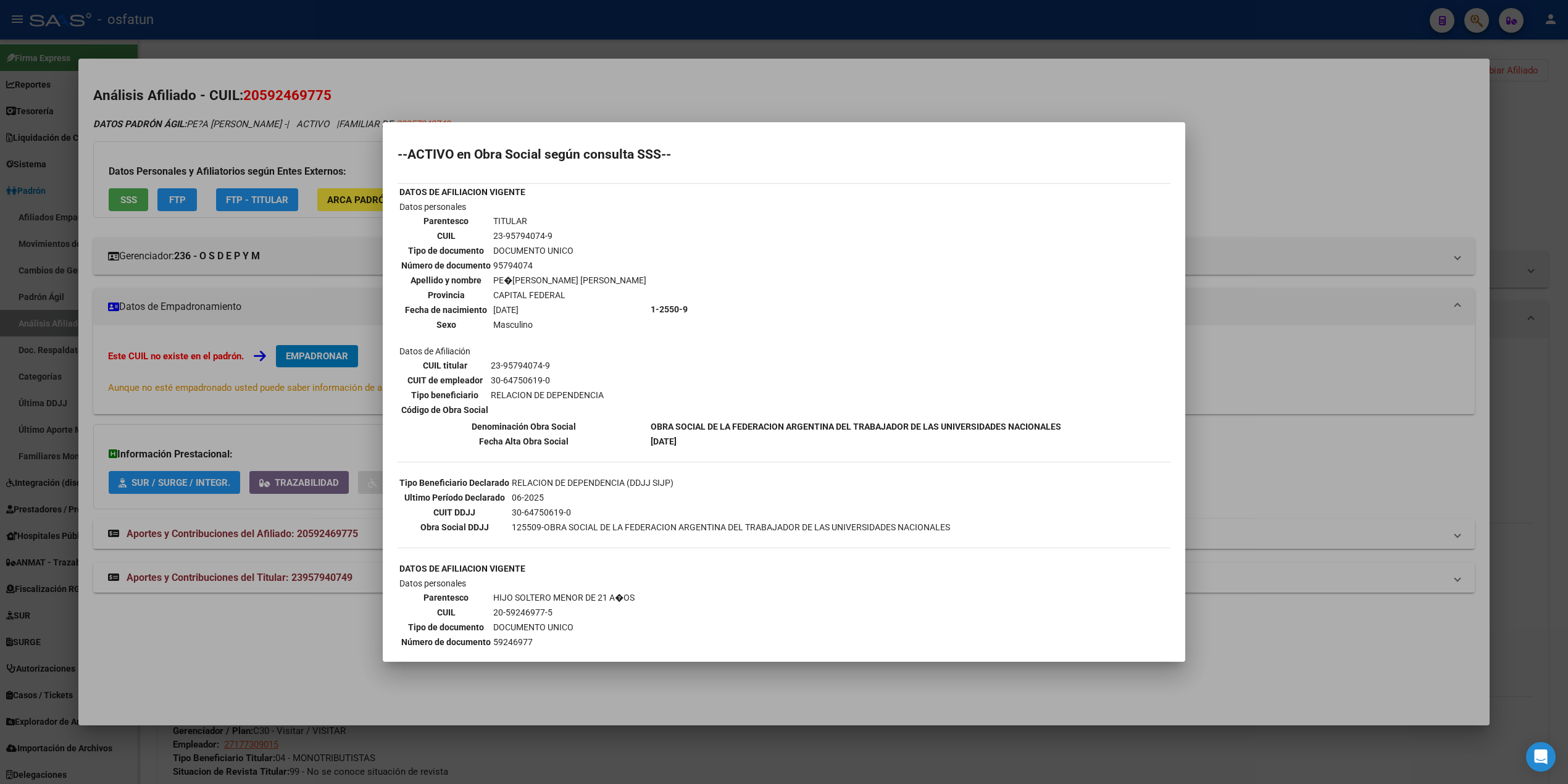
drag, startPoint x: 502, startPoint y: 236, endPoint x: 539, endPoint y: 236, distance: 37.0
click at [539, 236] on td "23-95794074-9" at bounding box center [570, 236] width 154 height 14
copy td "95794074"
click at [487, 30] on div at bounding box center [784, 392] width 1568 height 784
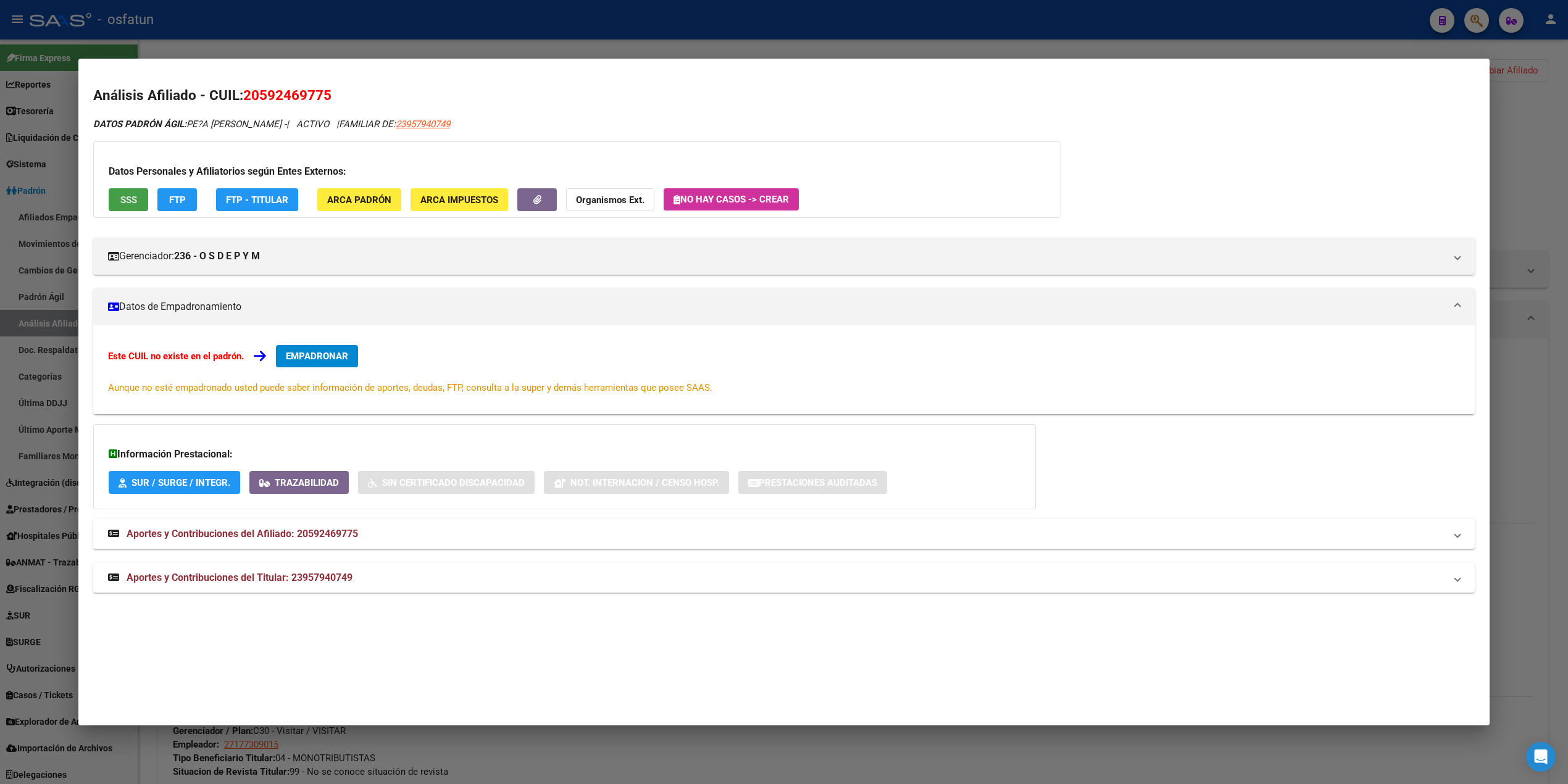
click at [129, 201] on span "SSS" at bounding box center [129, 200] width 17 height 11
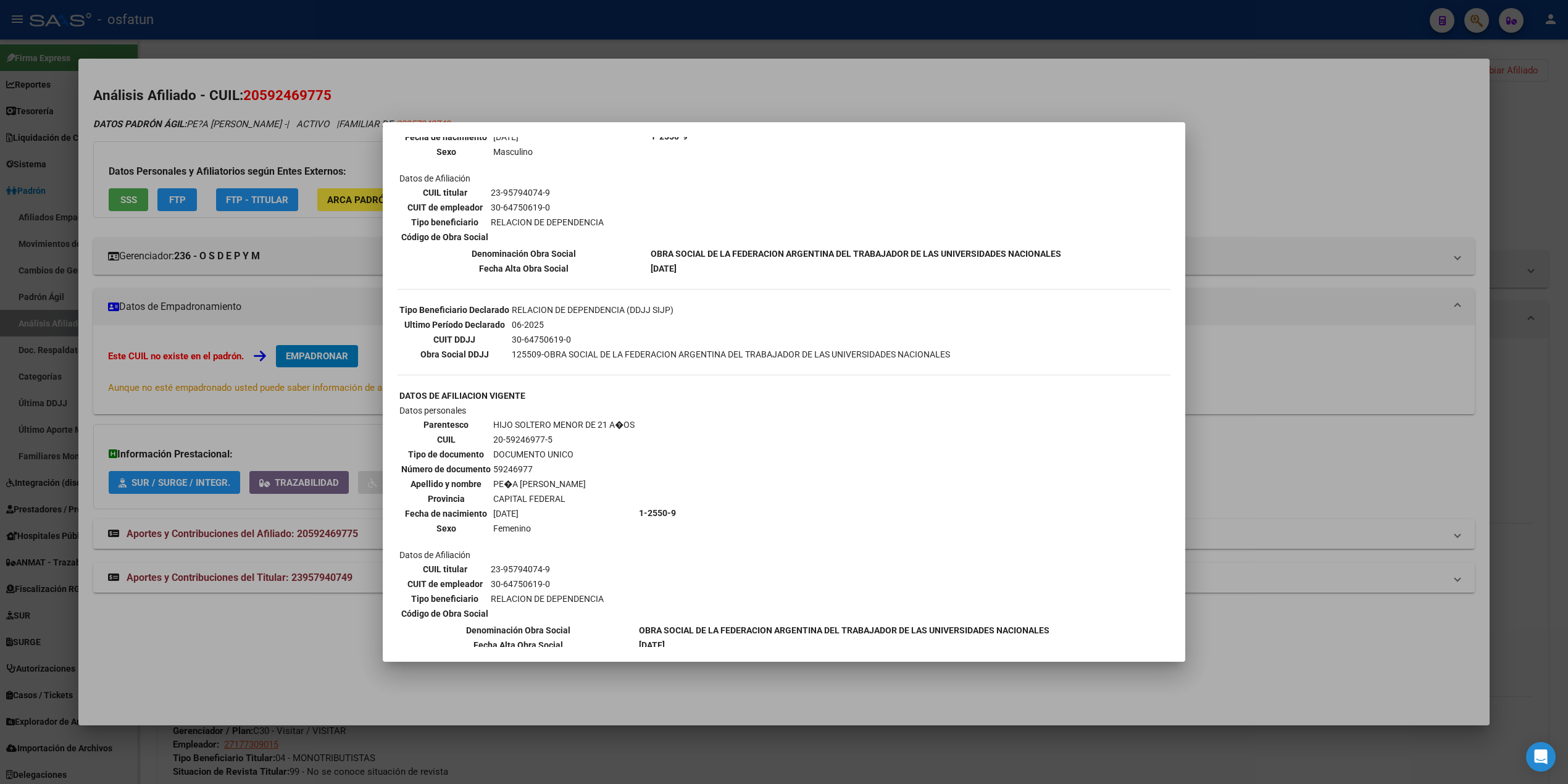
scroll to position [188, 0]
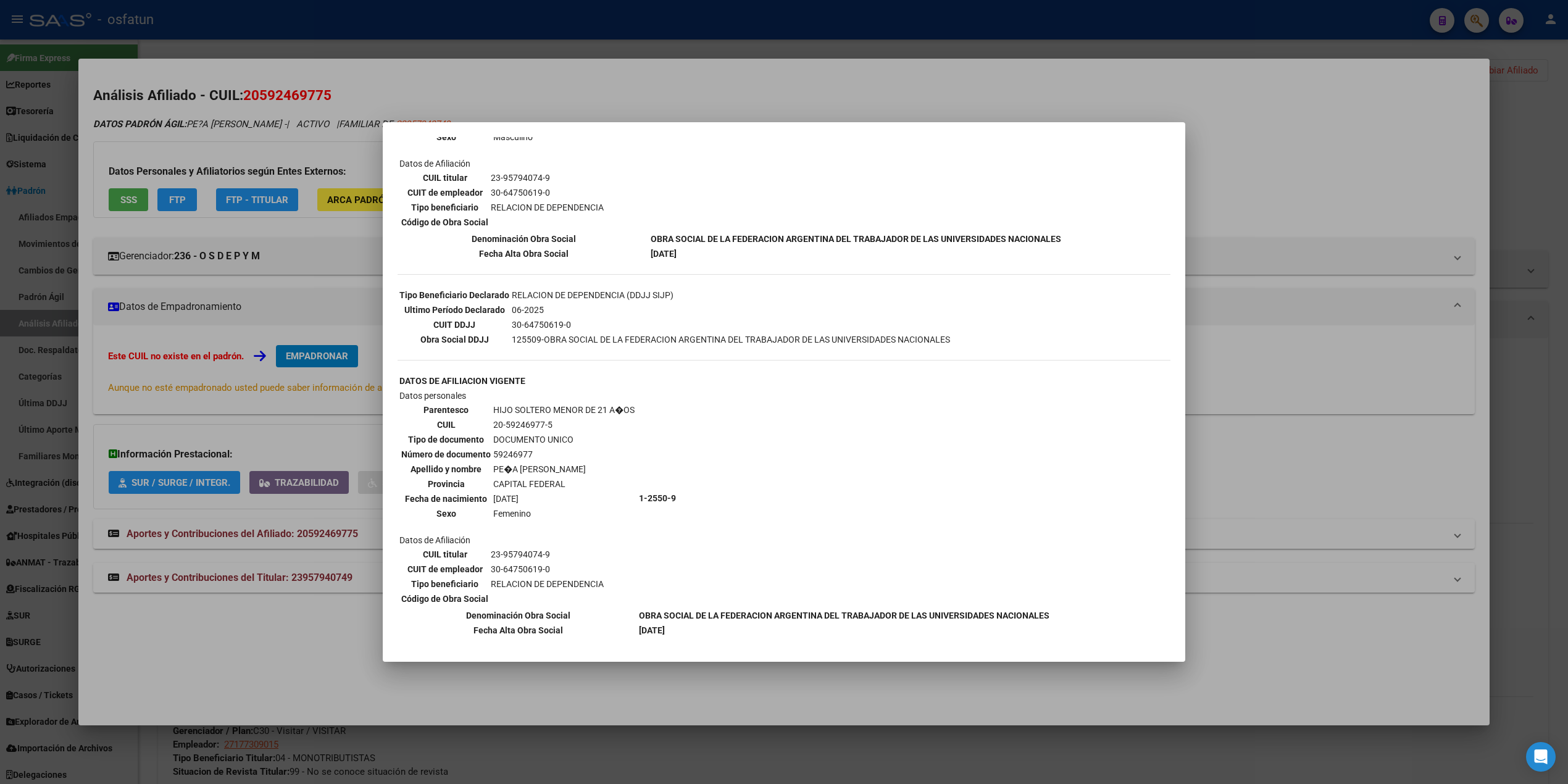
click at [433, 72] on div at bounding box center [784, 392] width 1568 height 784
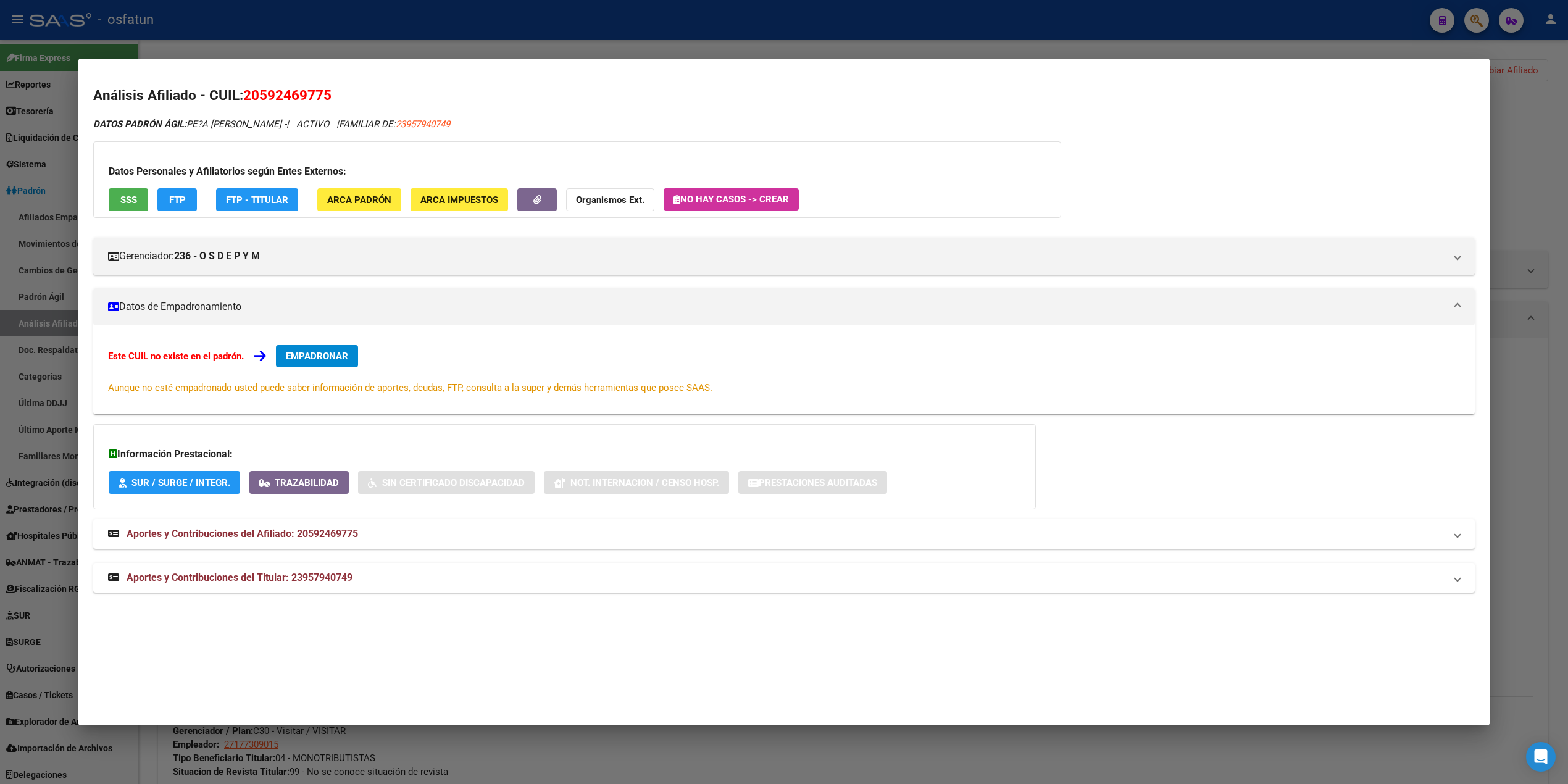
drag, startPoint x: 581, startPoint y: 50, endPoint x: 614, endPoint y: 53, distance: 33.1
click at [584, 49] on div at bounding box center [784, 392] width 1568 height 784
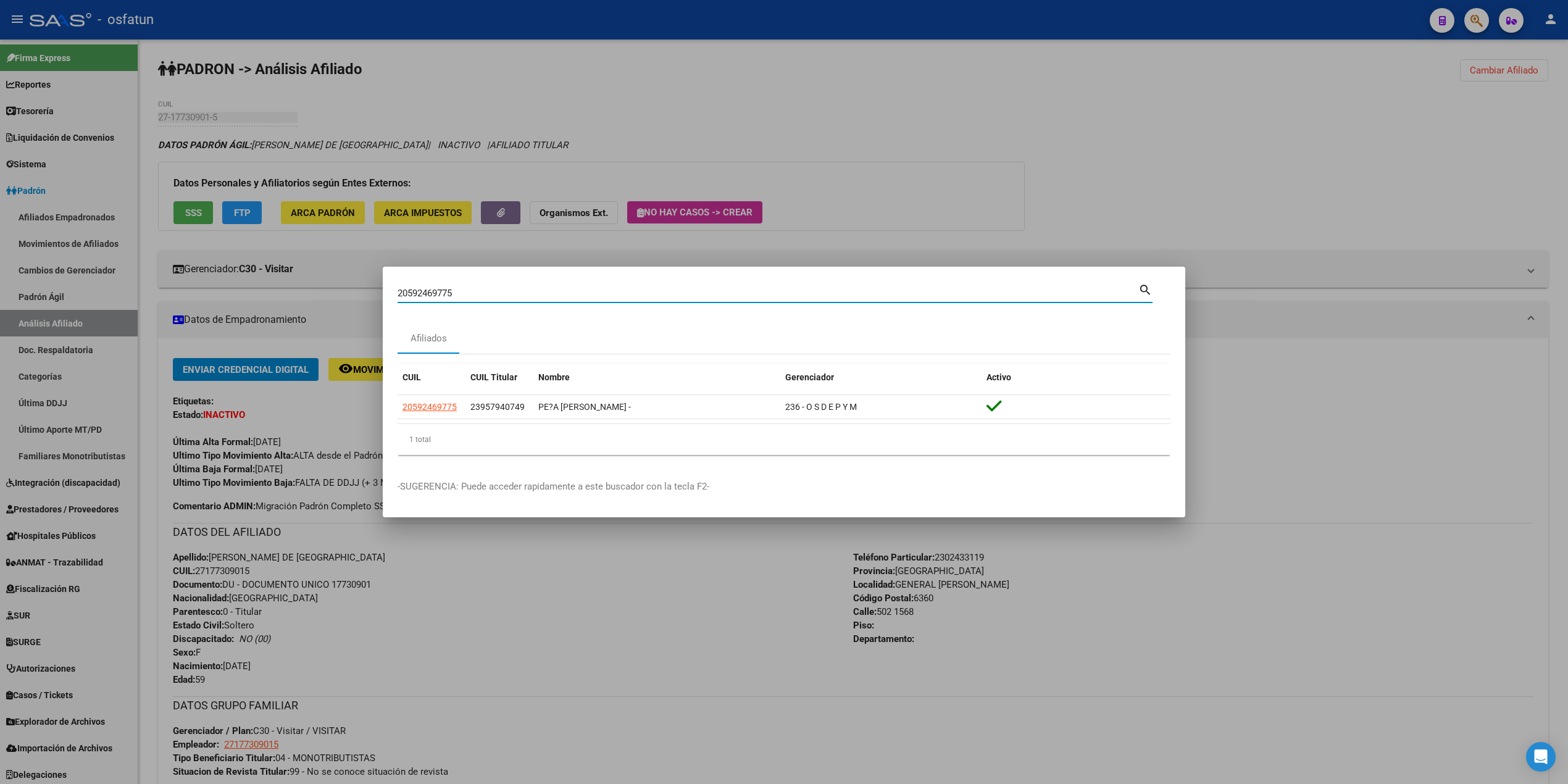
drag, startPoint x: 384, startPoint y: 283, endPoint x: 310, endPoint y: 288, distance: 74.2
click at [323, 287] on div "20592469775 Buscar (apellido, dni, cuil, nro traspaso, cuit, obra social) searc…" at bounding box center [784, 392] width 1568 height 784
paste input "7593309954"
type input "27593309954"
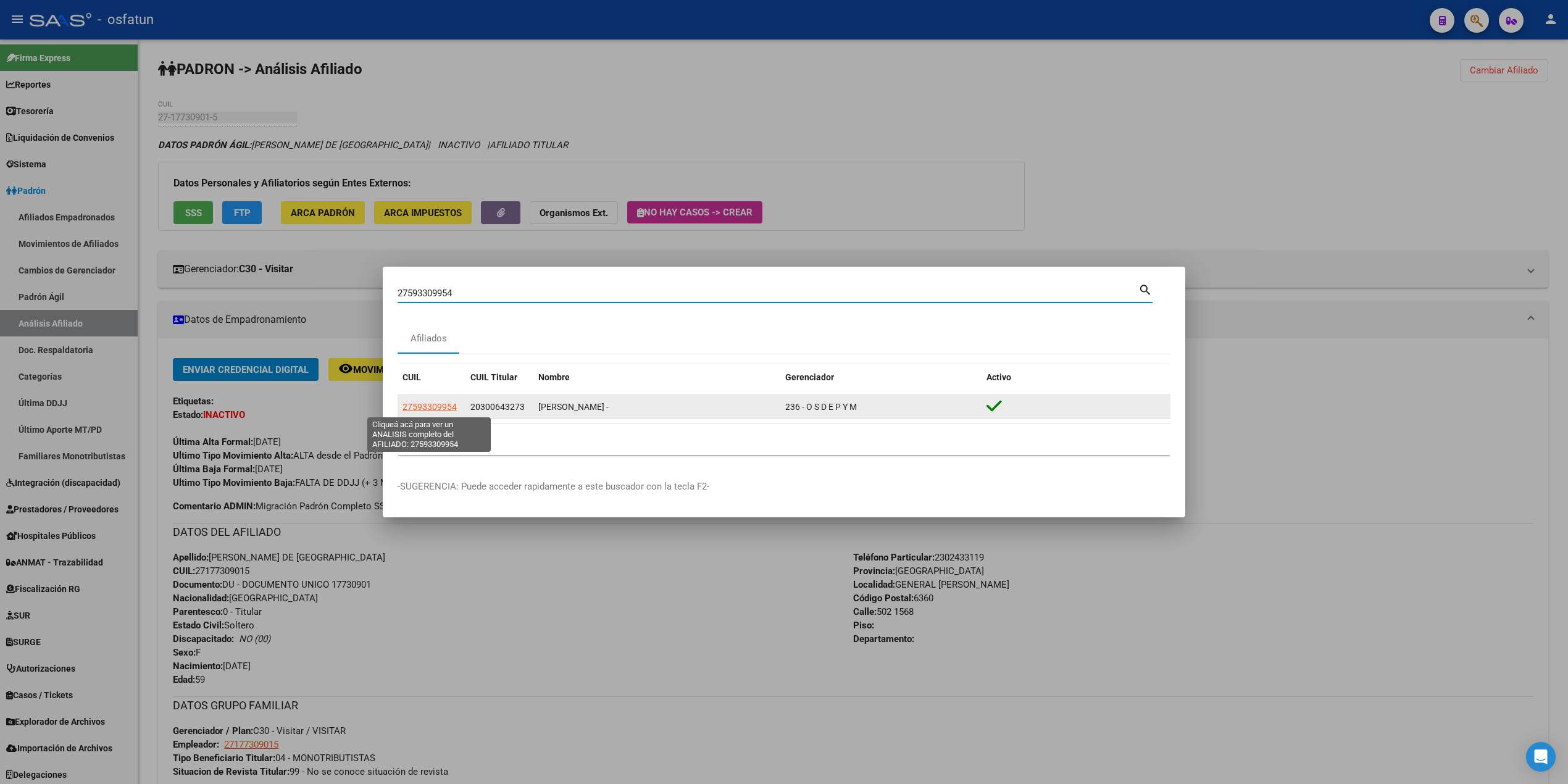
click at [449, 402] on span "27593309954" at bounding box center [430, 407] width 54 height 10
type textarea "27593309954"
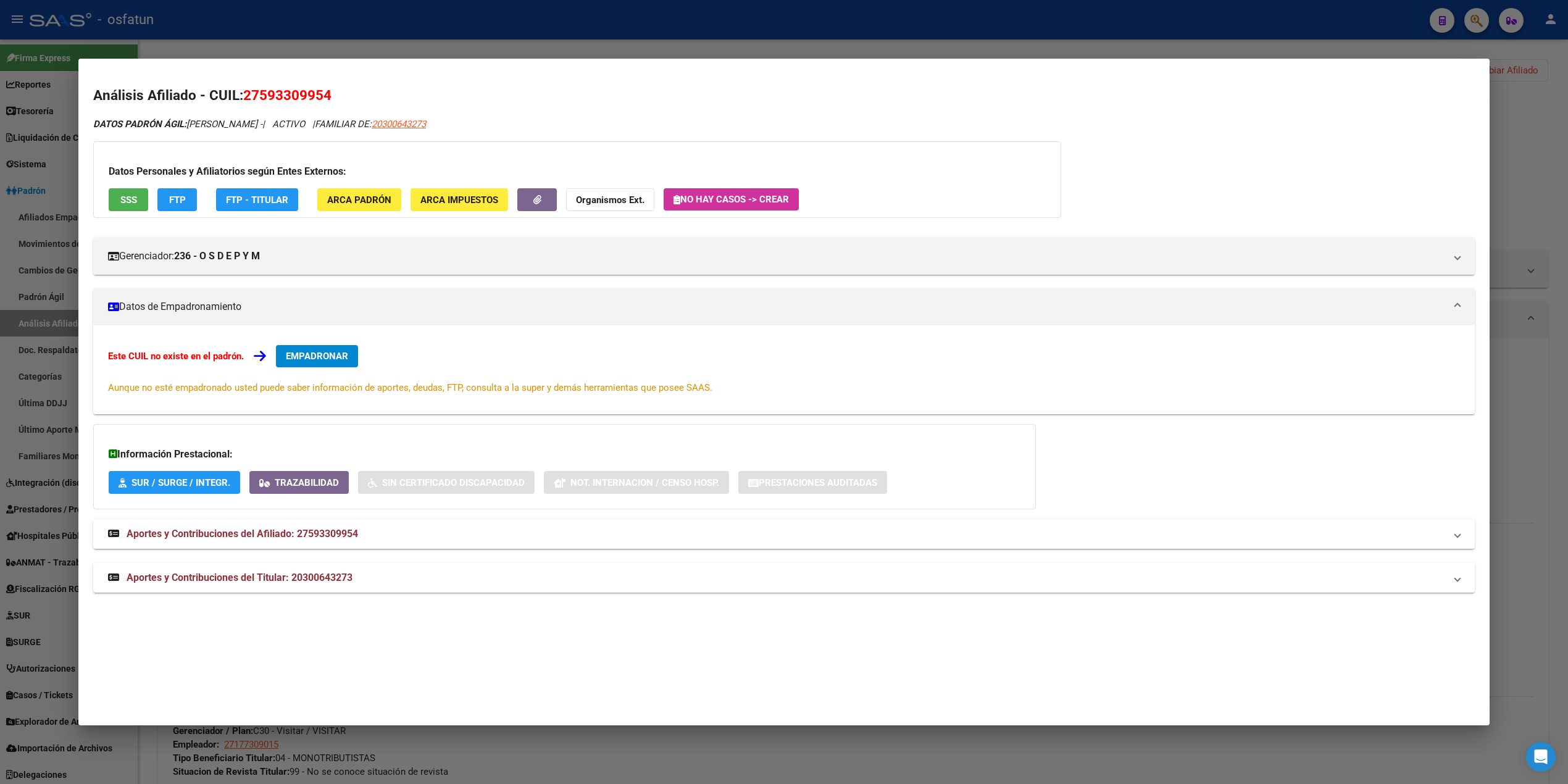
click at [129, 196] on span "SSS" at bounding box center [129, 200] width 17 height 11
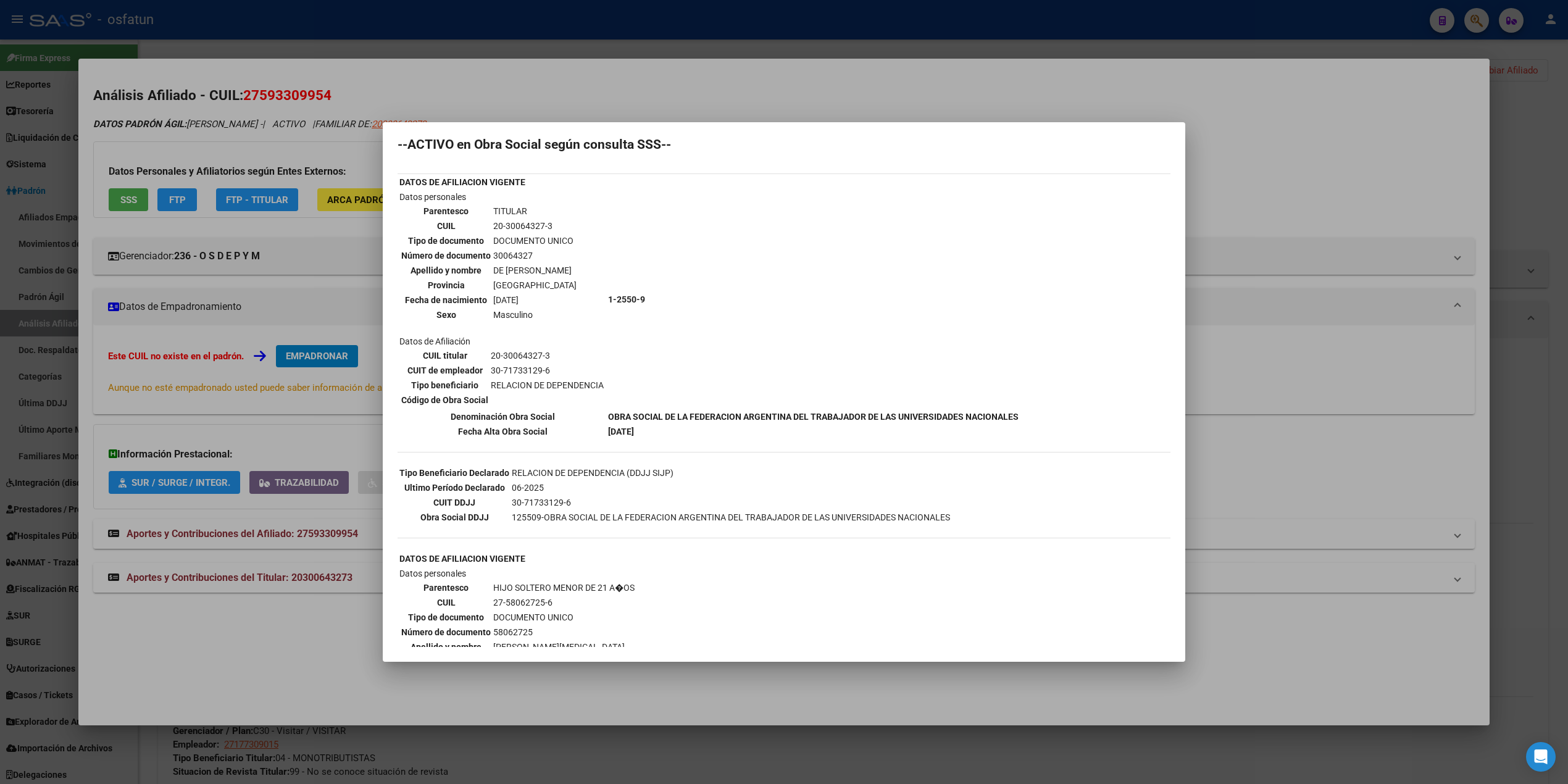
scroll to position [0, 0]
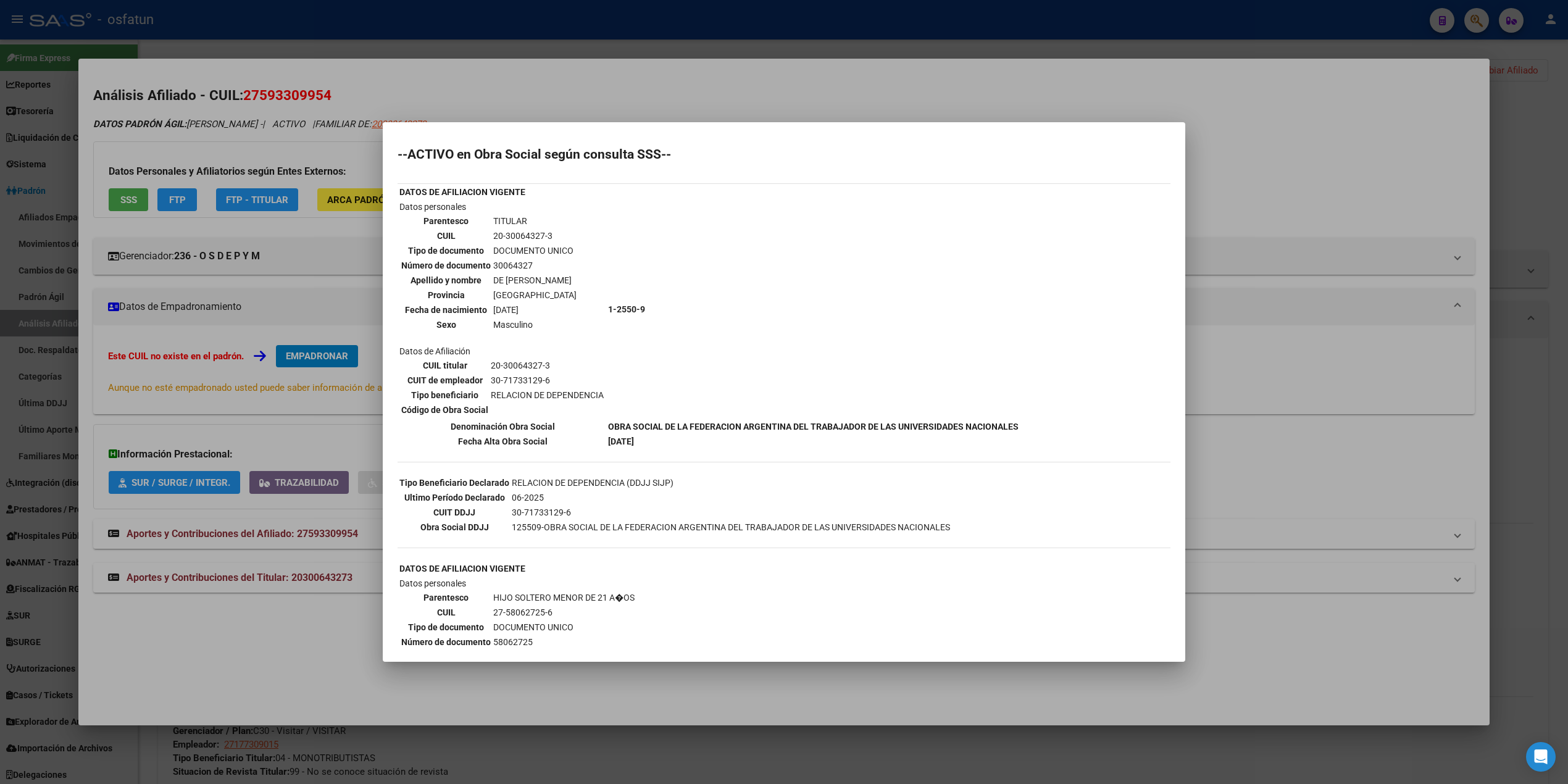
click at [524, 235] on td "20-30064327-3" at bounding box center [535, 236] width 85 height 14
click at [524, 235] on td "20-30064327-3" at bounding box center [535, 236] width 85 height 14
copy td "30064327"
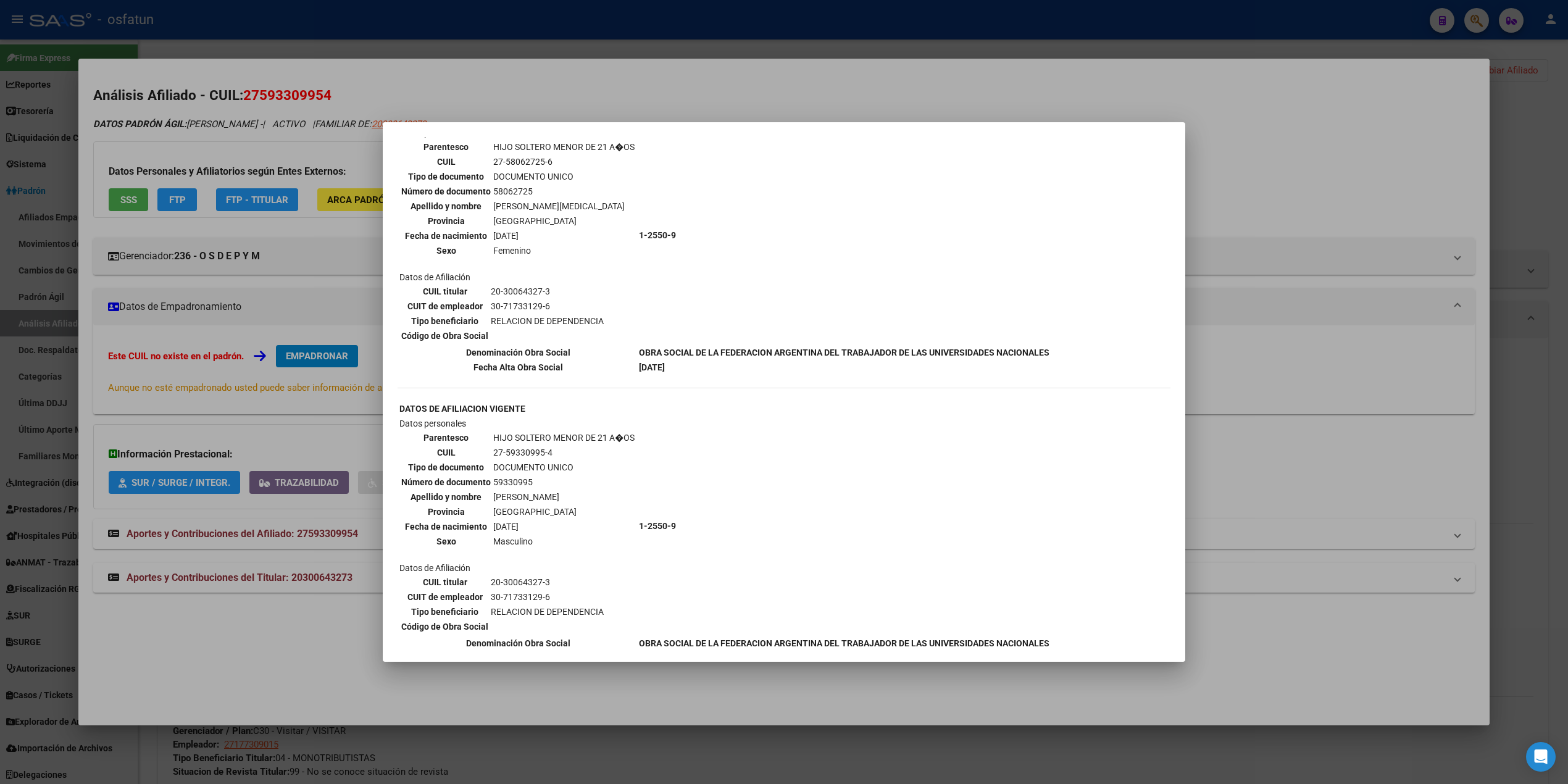
scroll to position [471, 0]
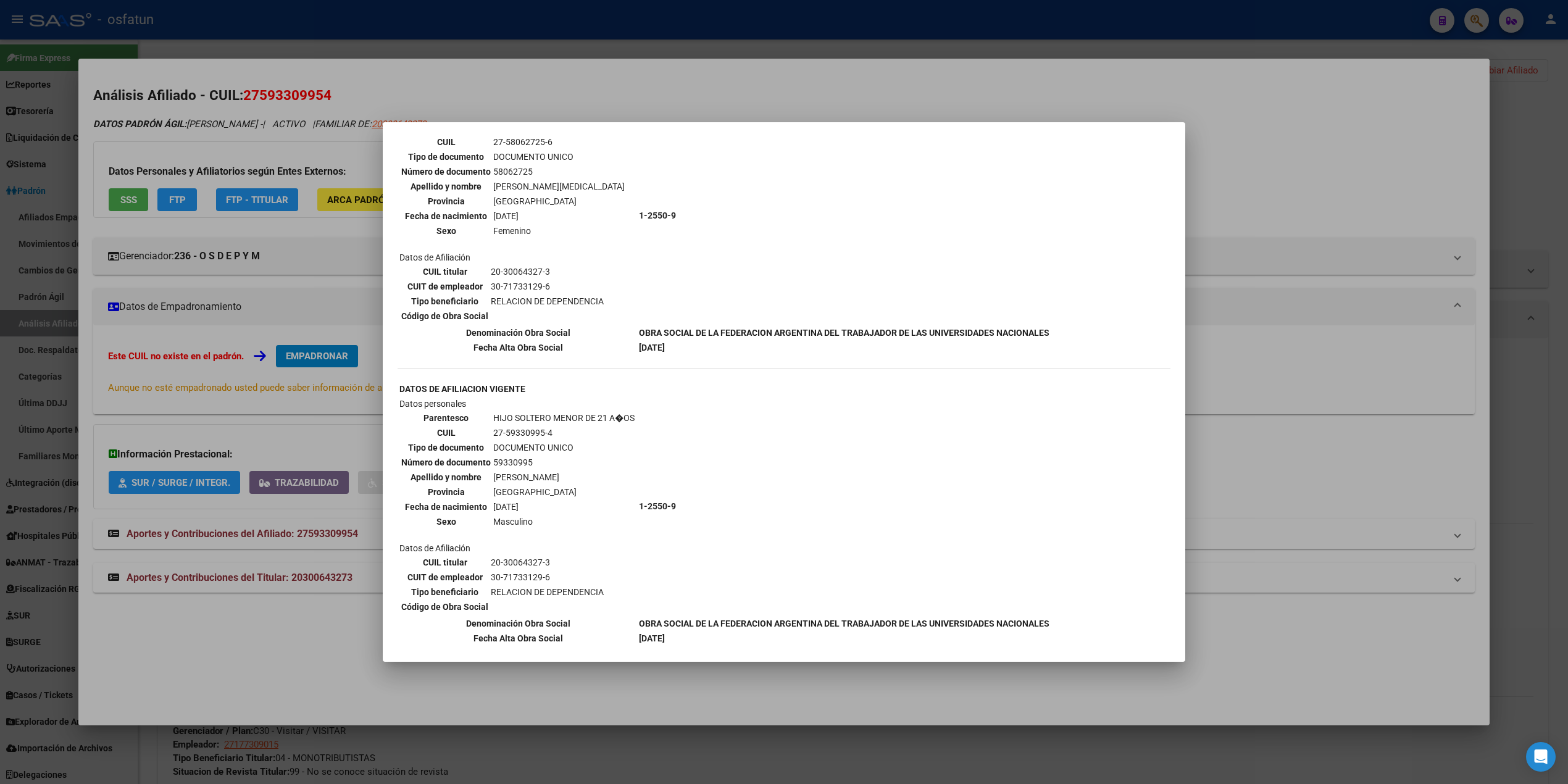
click at [843, 69] on div at bounding box center [784, 392] width 1568 height 784
